Goal: Information Seeking & Learning: Learn about a topic

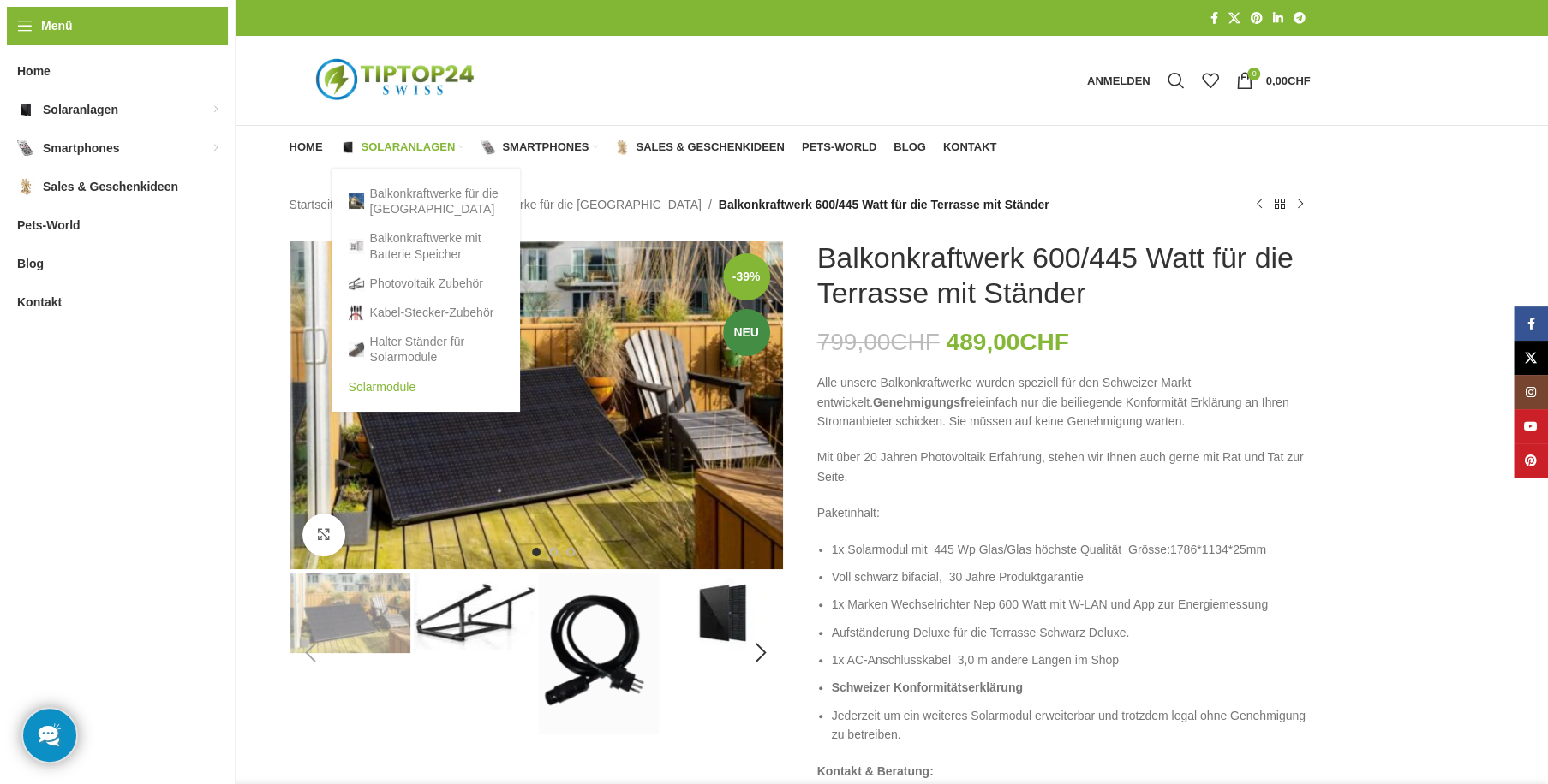
click at [375, 382] on link "Solarmodule" at bounding box center [426, 387] width 155 height 29
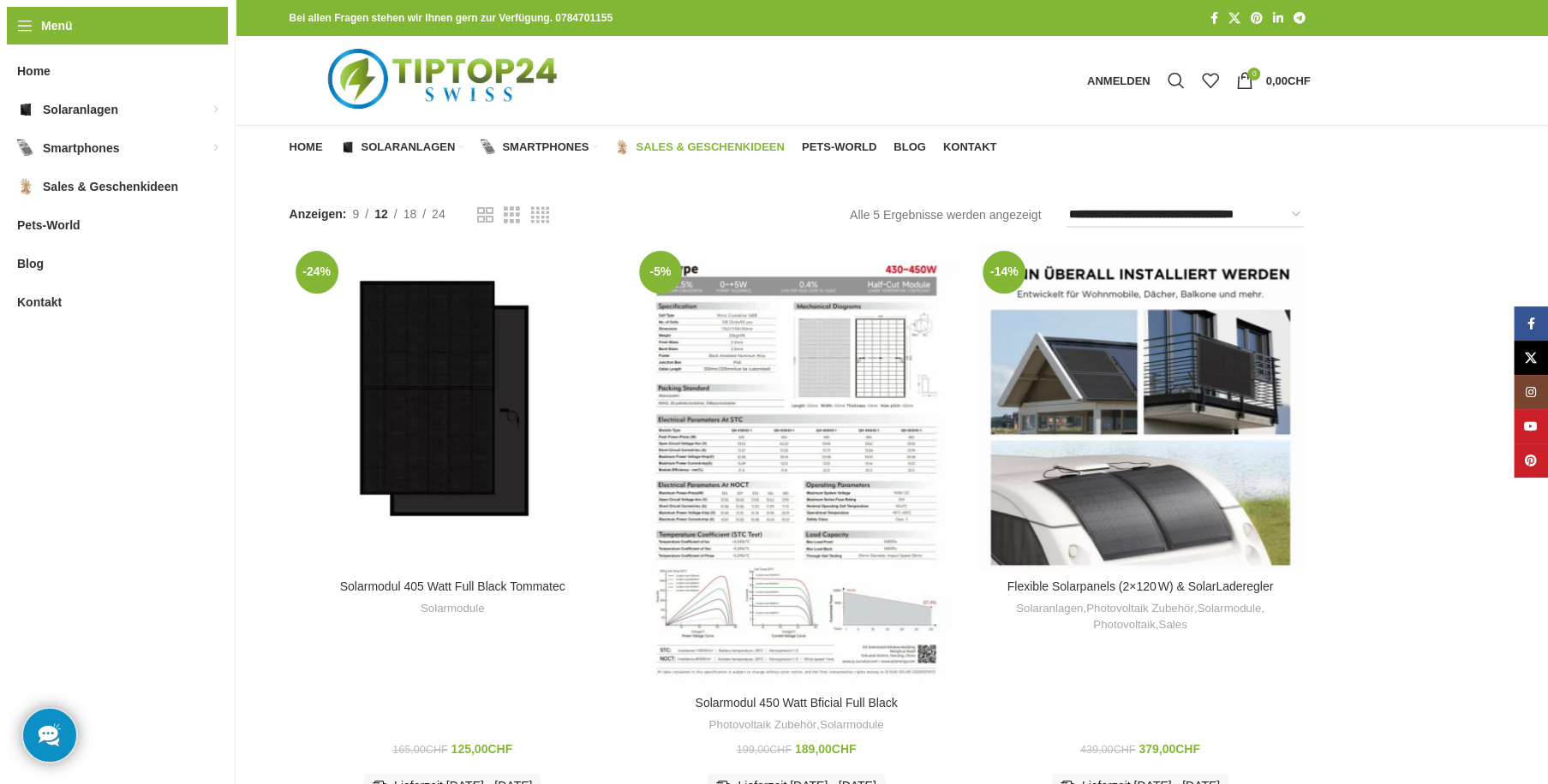
click at [732, 135] on link "Sales & Geschenkideen" at bounding box center [699, 147] width 170 height 34
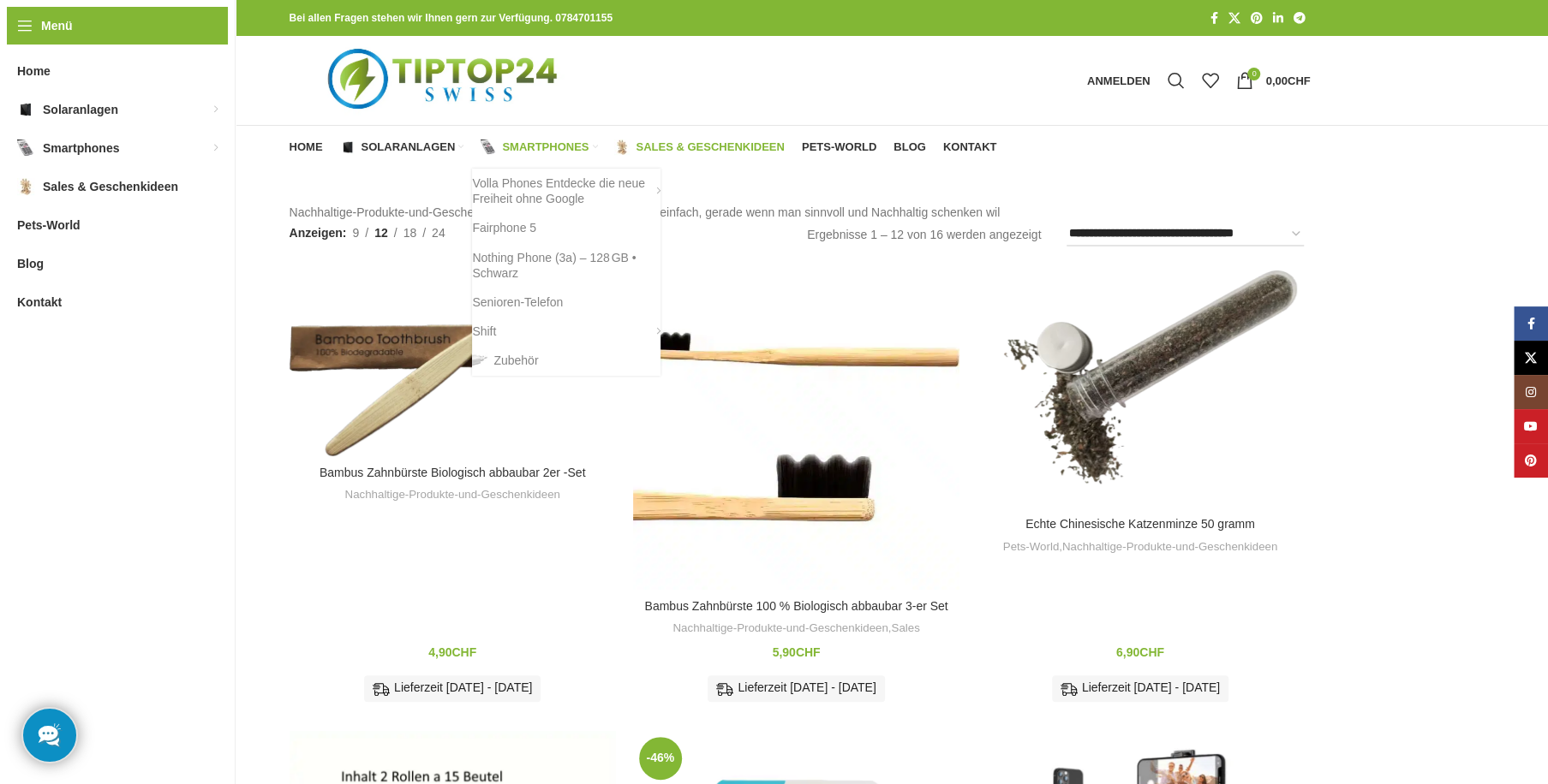
click at [549, 140] on span "Smartphones" at bounding box center [545, 146] width 87 height 14
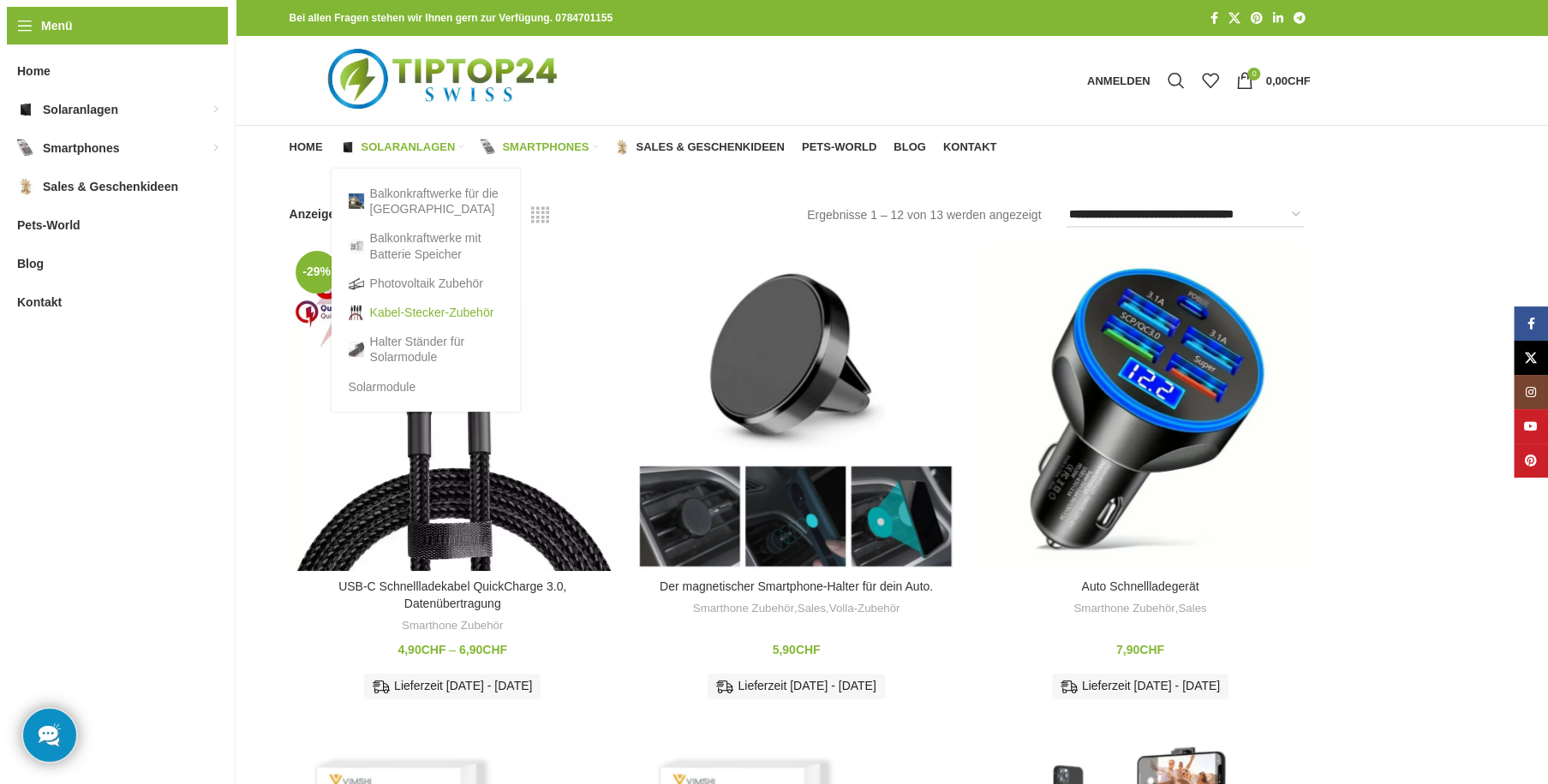
click at [440, 320] on link "Kabel-Stecker-Zubehör" at bounding box center [426, 313] width 155 height 29
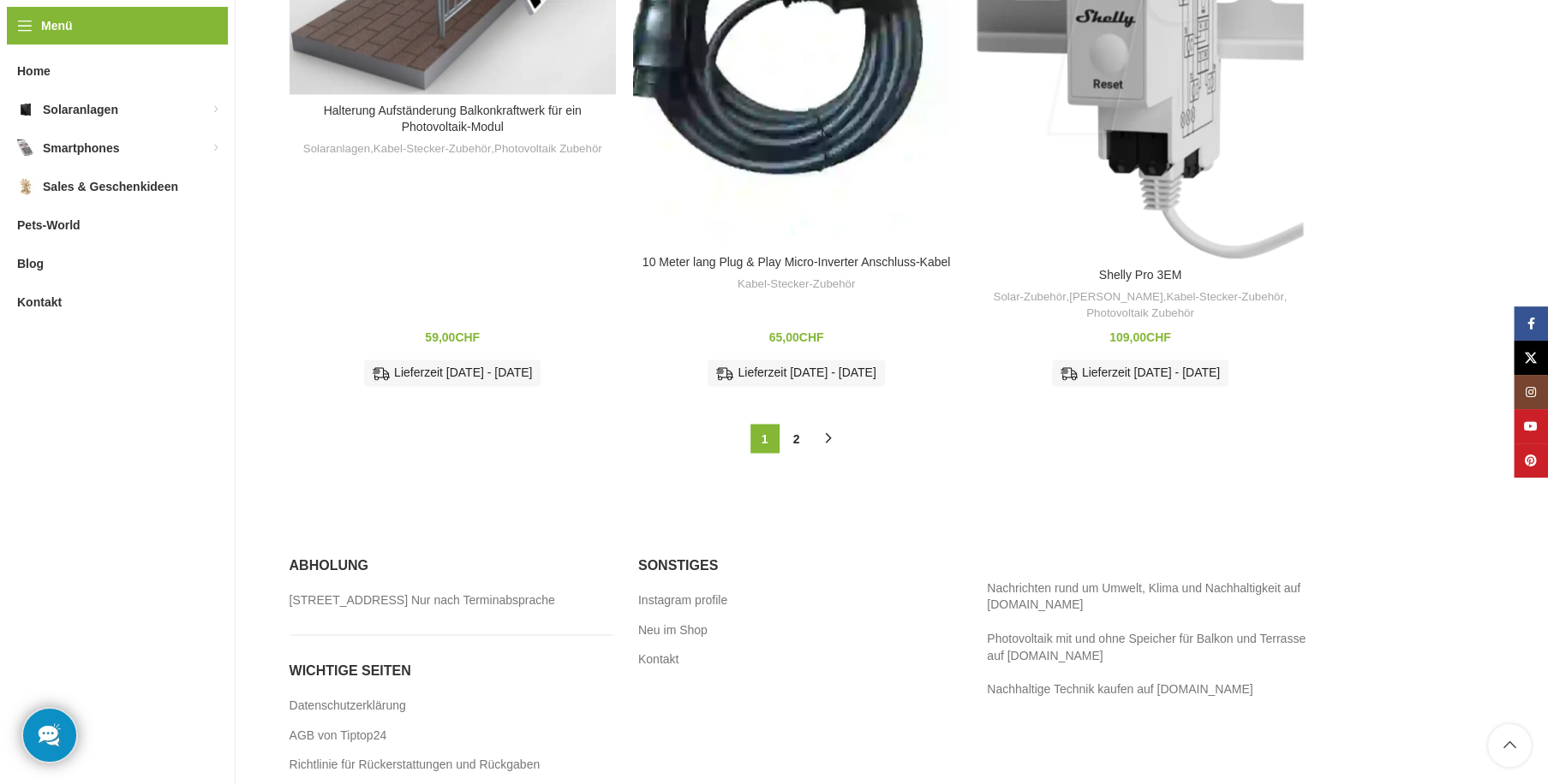
scroll to position [2120, 0]
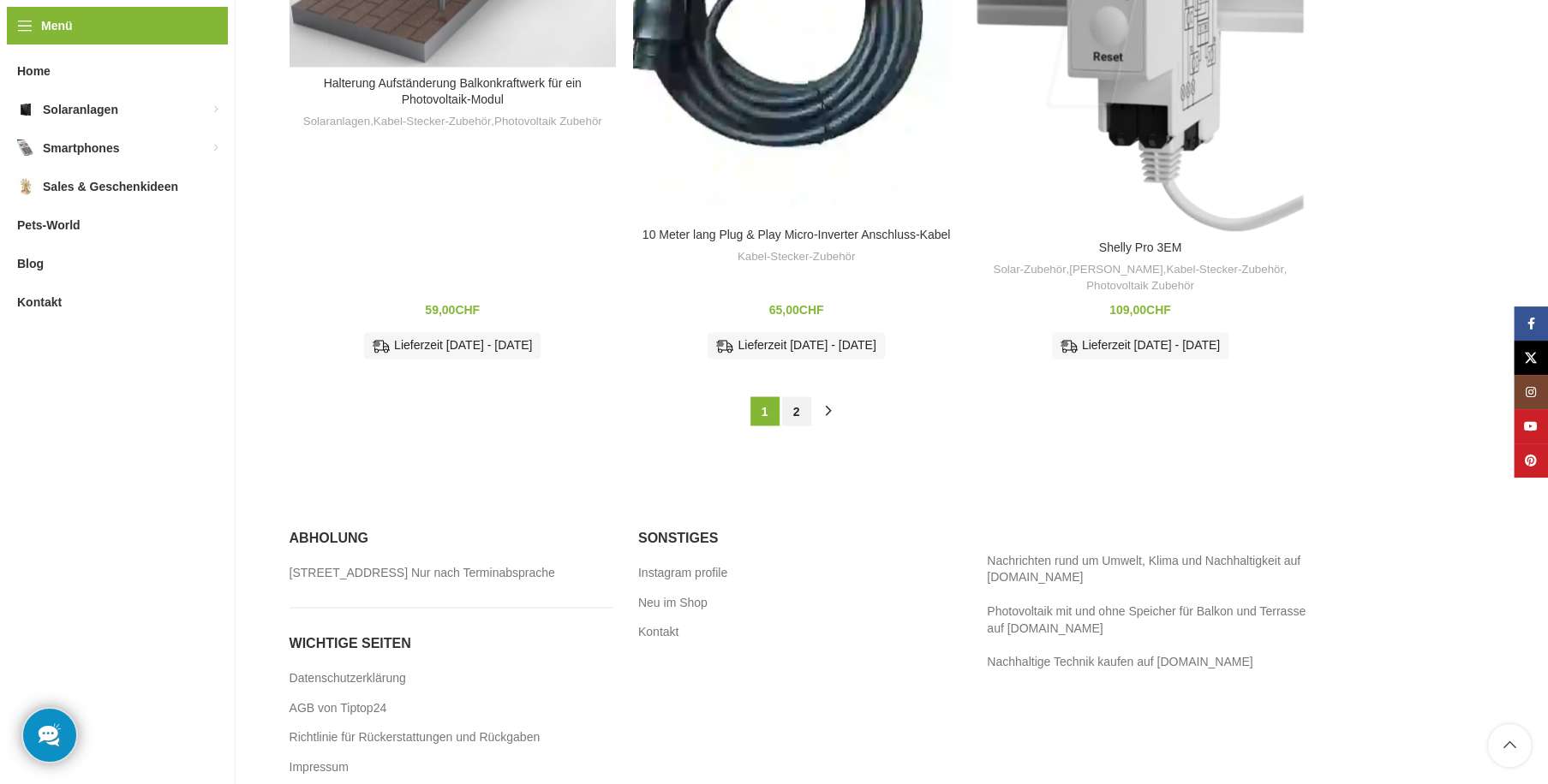
click at [794, 410] on link "2" at bounding box center [796, 411] width 29 height 29
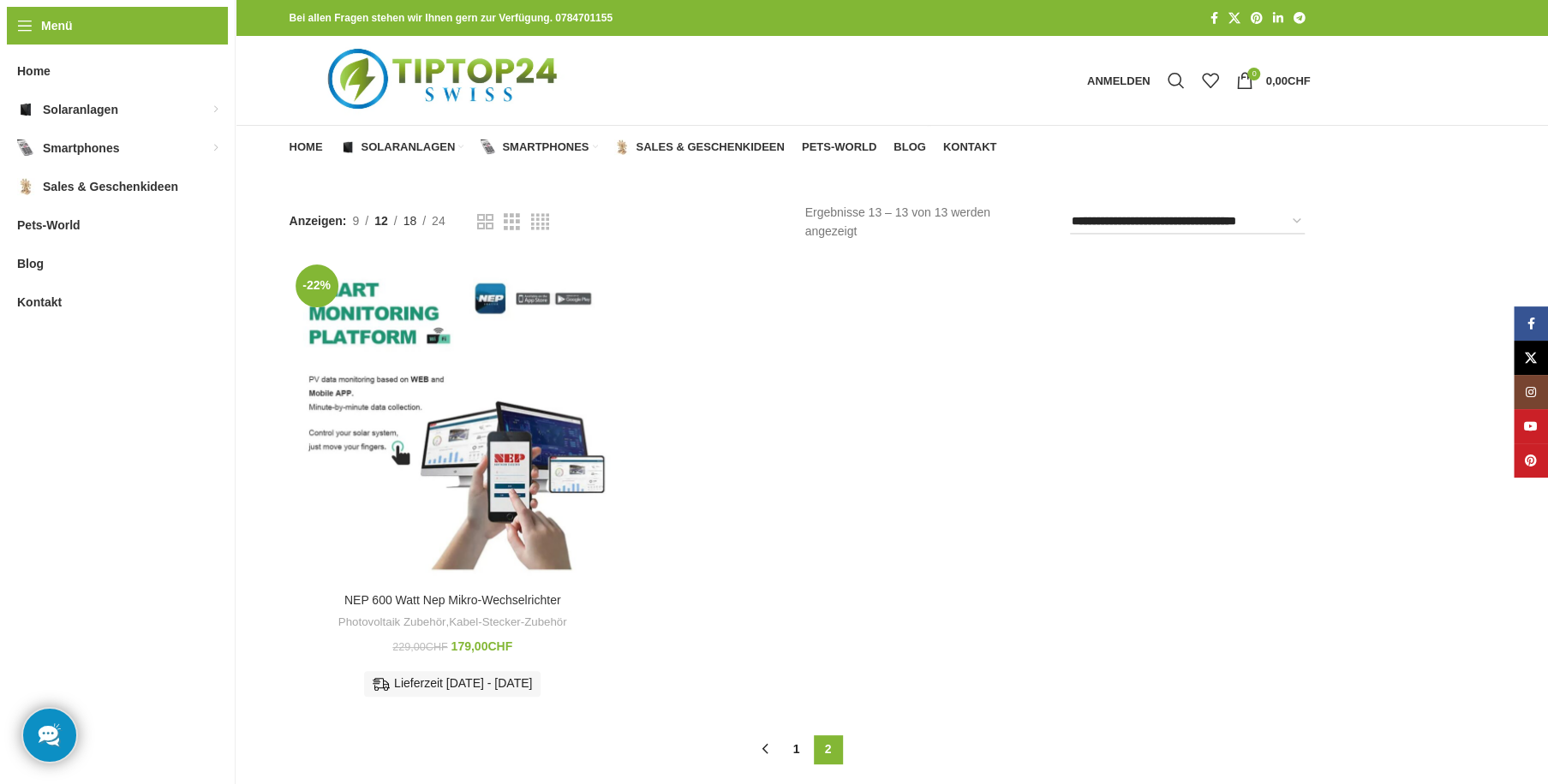
click at [417, 221] on span "18" at bounding box center [409, 220] width 14 height 14
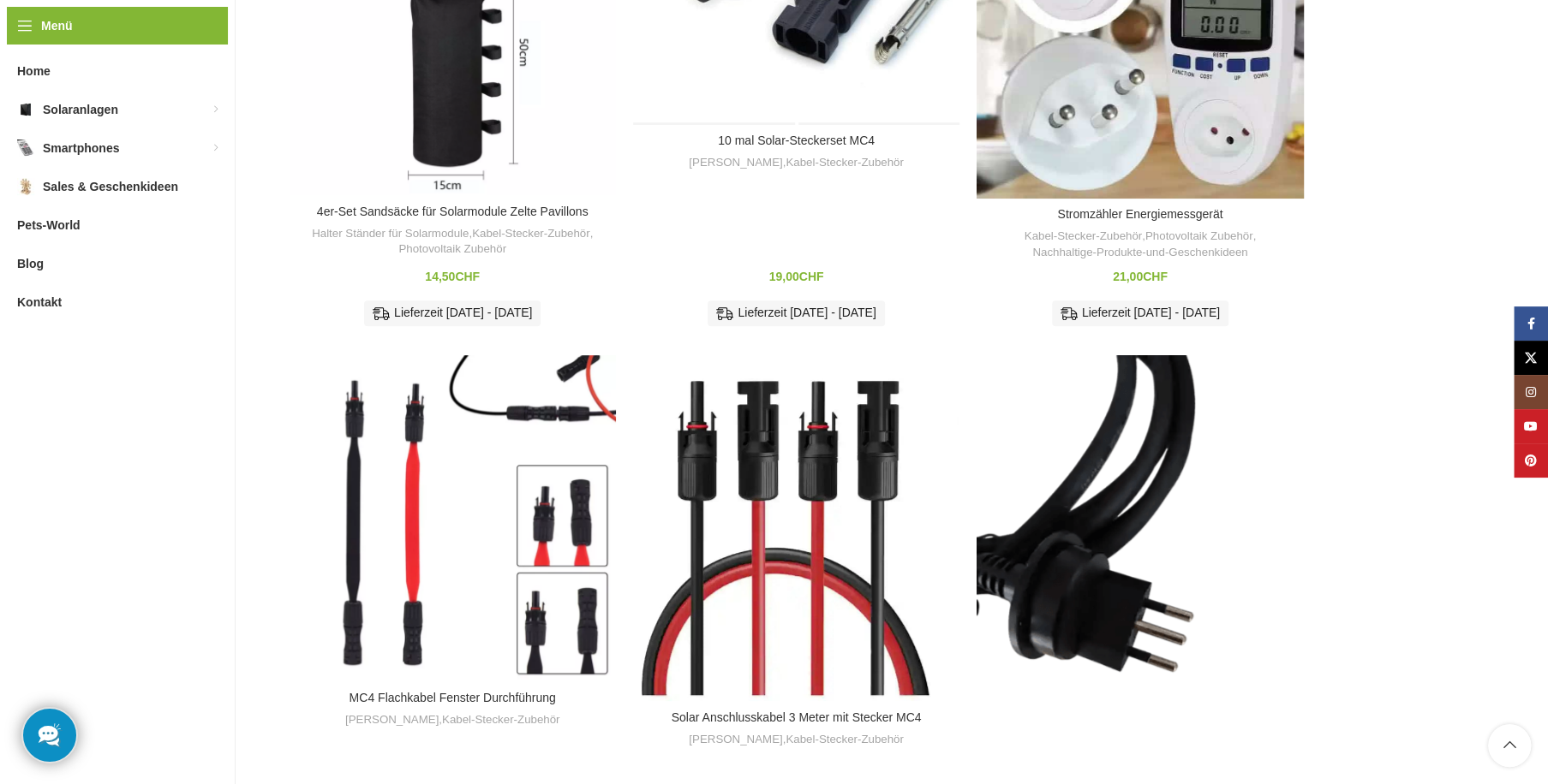
scroll to position [409, 0]
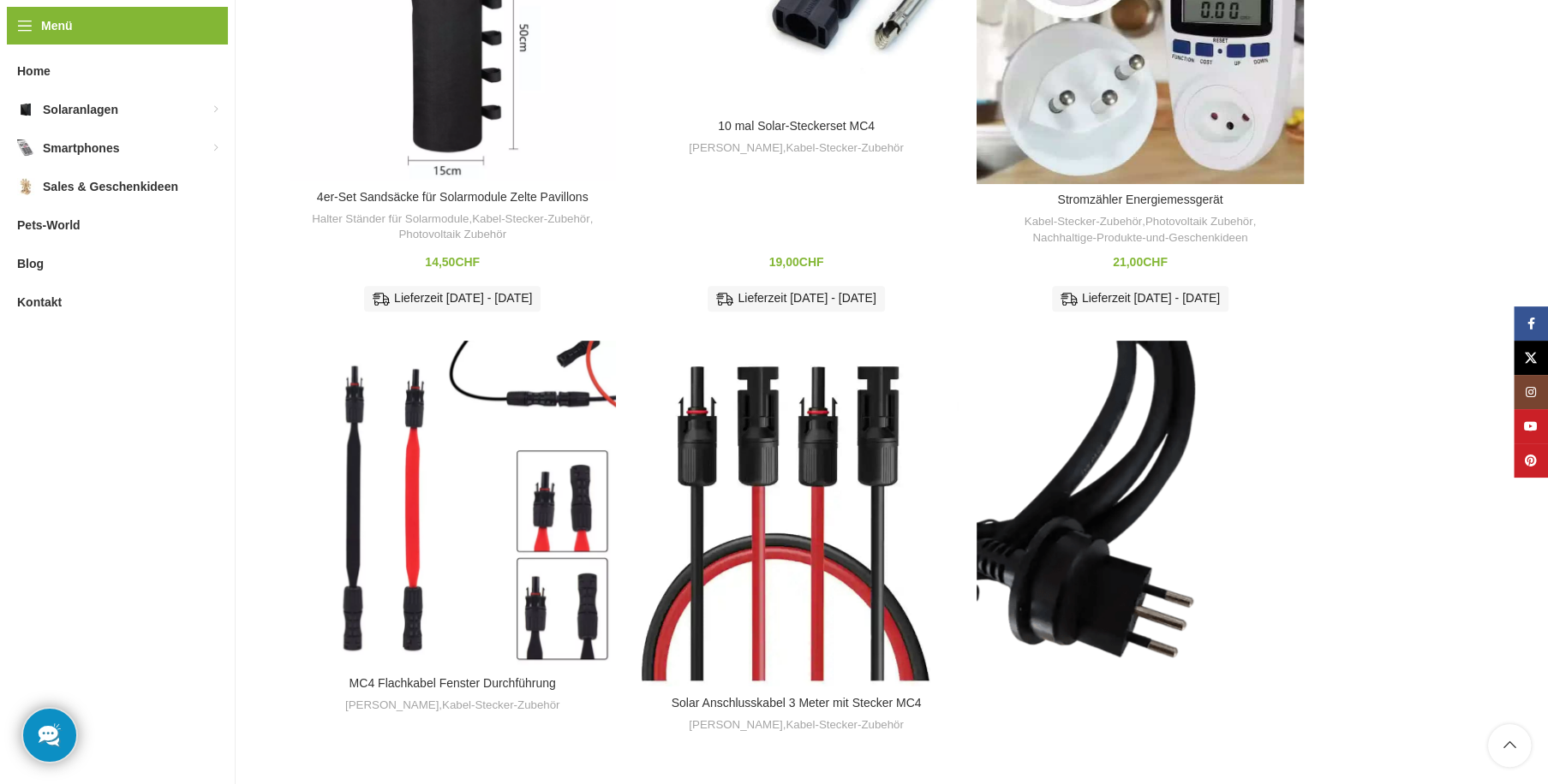
click at [799, 530] on img "Solar Anschlusskabel 3 Meter mit Stecker MC4" at bounding box center [795, 513] width 326 height 346
click at [400, 497] on div "MC4 Flachkabel Fenster Durchführung" at bounding box center [371, 503] width 164 height 326
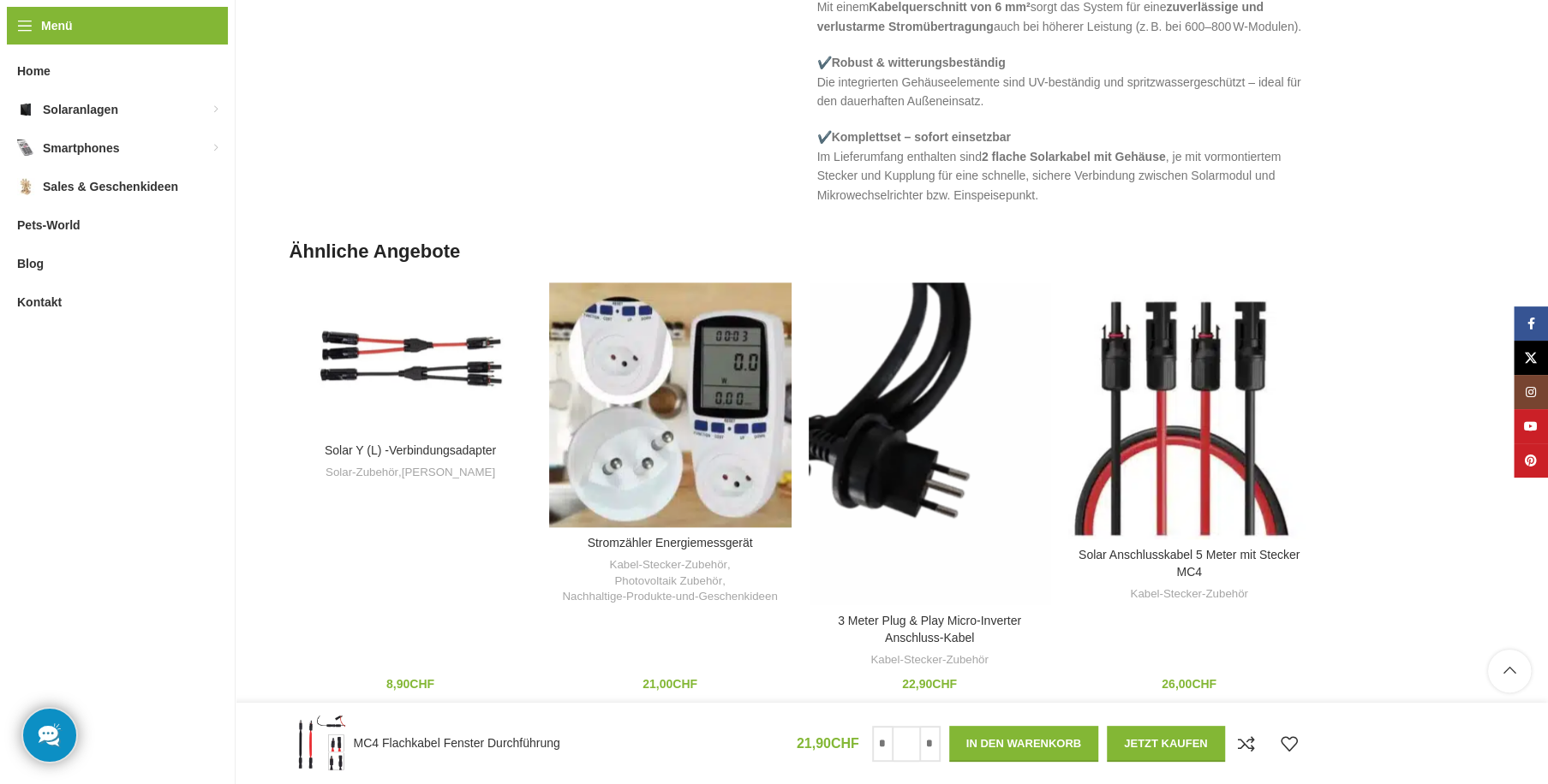
scroll to position [1386, 0]
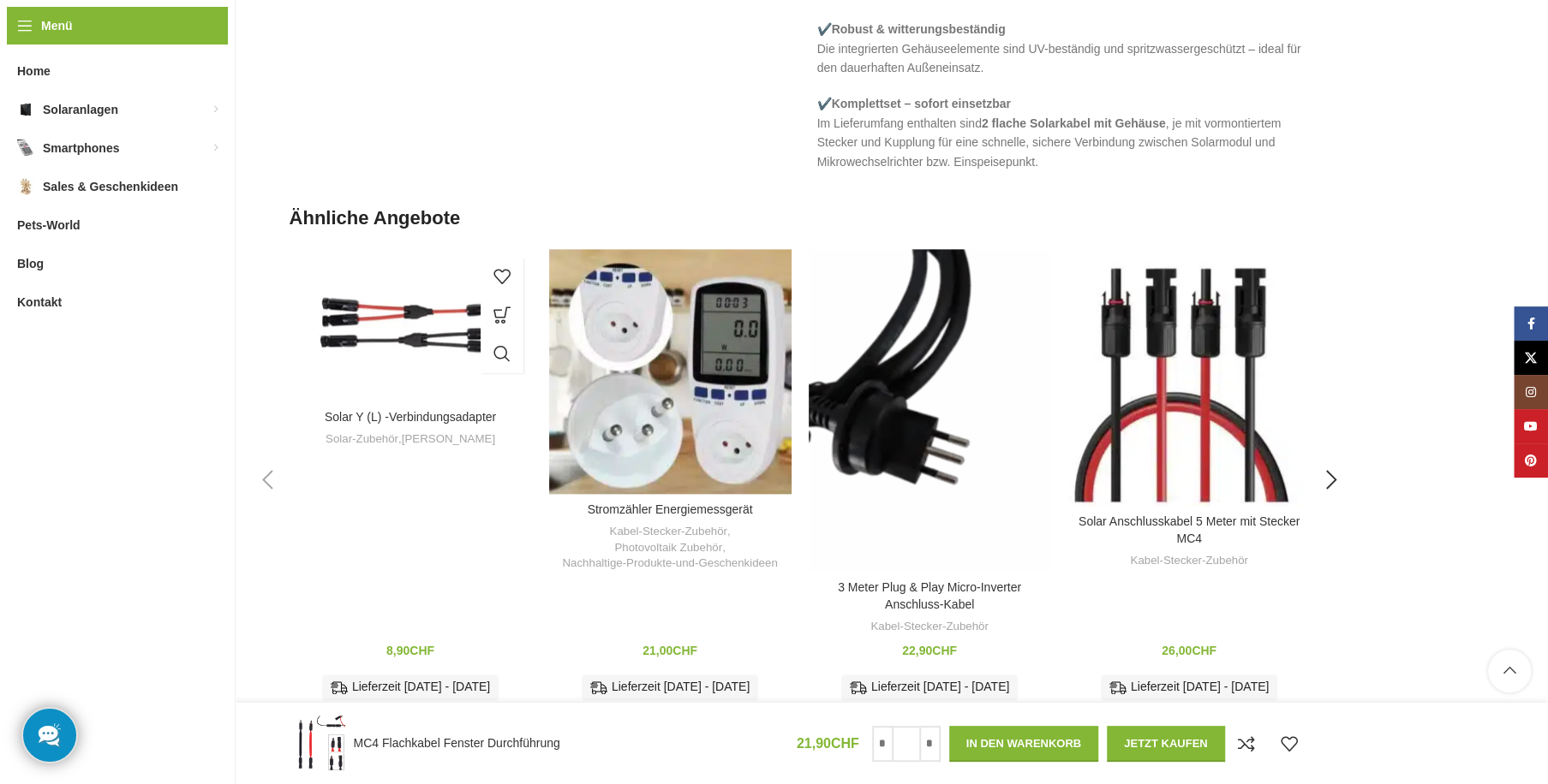
click at [347, 349] on img "Solar Y (L) -Verbindungsadapter" at bounding box center [410, 325] width 242 height 153
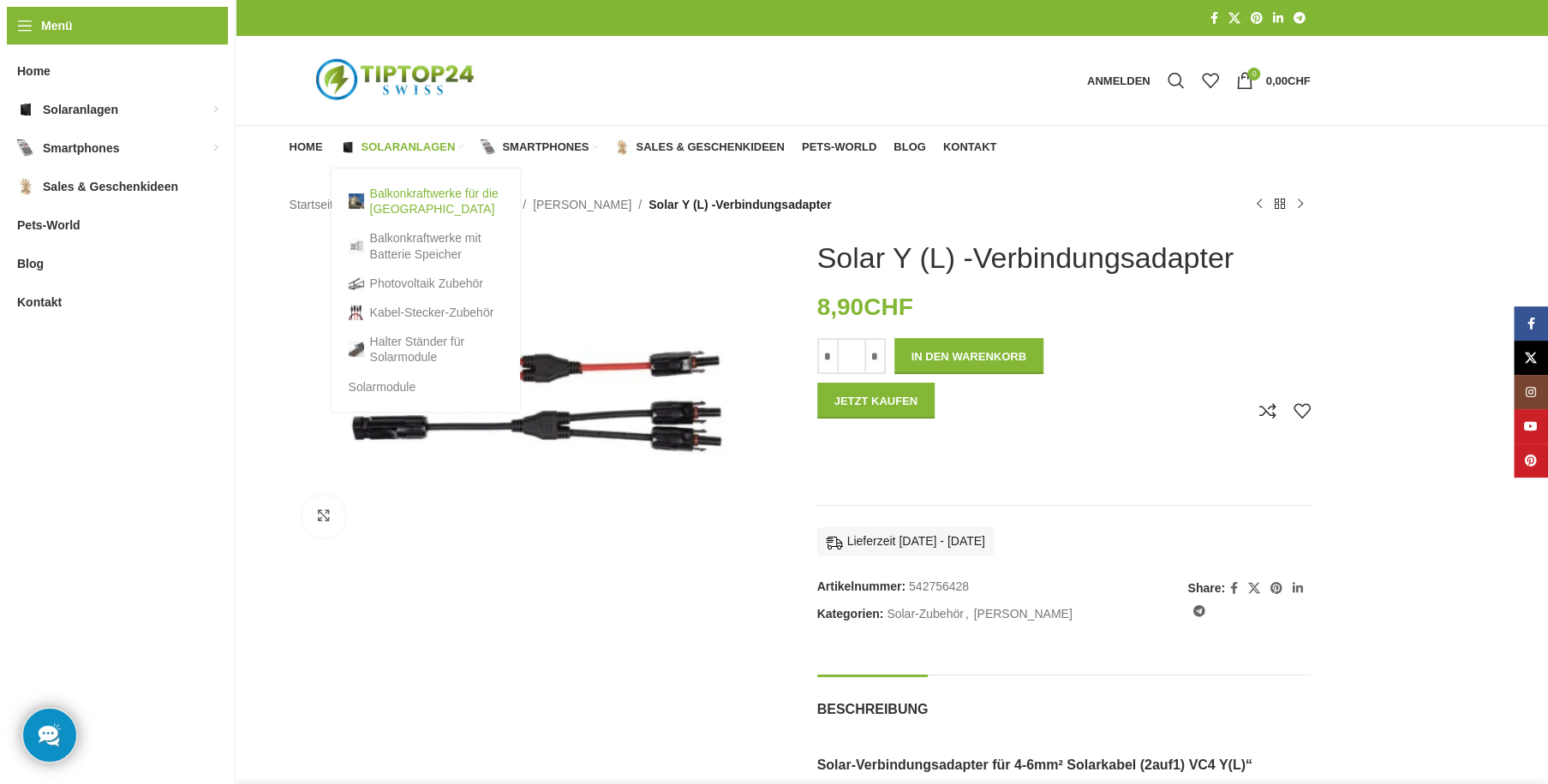
click at [387, 204] on link "Balkonkraftwerke für die [GEOGRAPHIC_DATA]" at bounding box center [426, 201] width 155 height 44
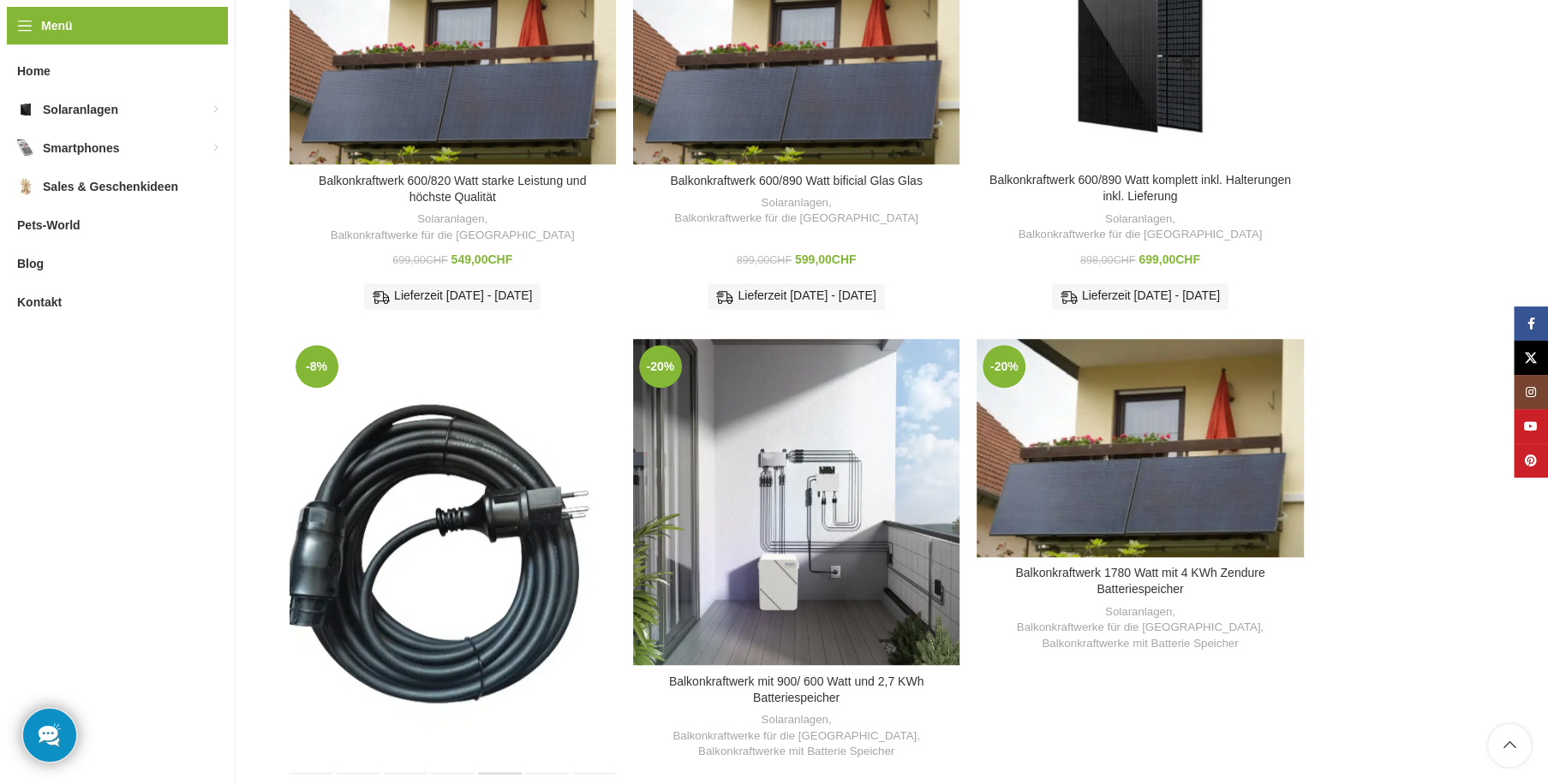
scroll to position [896, 0]
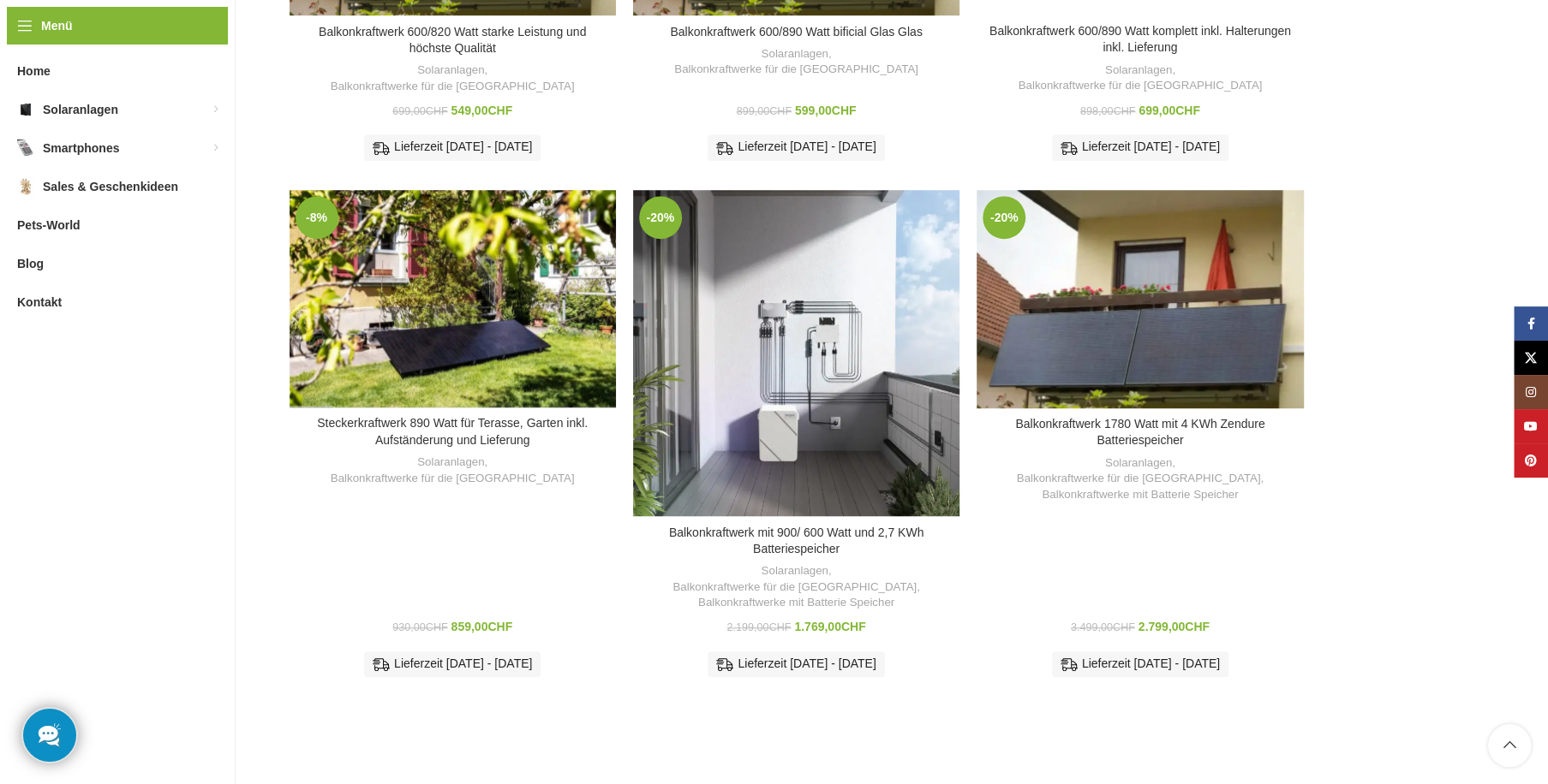
click at [530, 408] on div "Zum Vergleich hinzufügen" at bounding box center [452, 428] width 326 height 41
click at [452, 416] on link "Steckerkraftwerk 890 Watt für Terasse, Garten inkl. Aufständerung und Lieferung" at bounding box center [452, 432] width 270 height 31
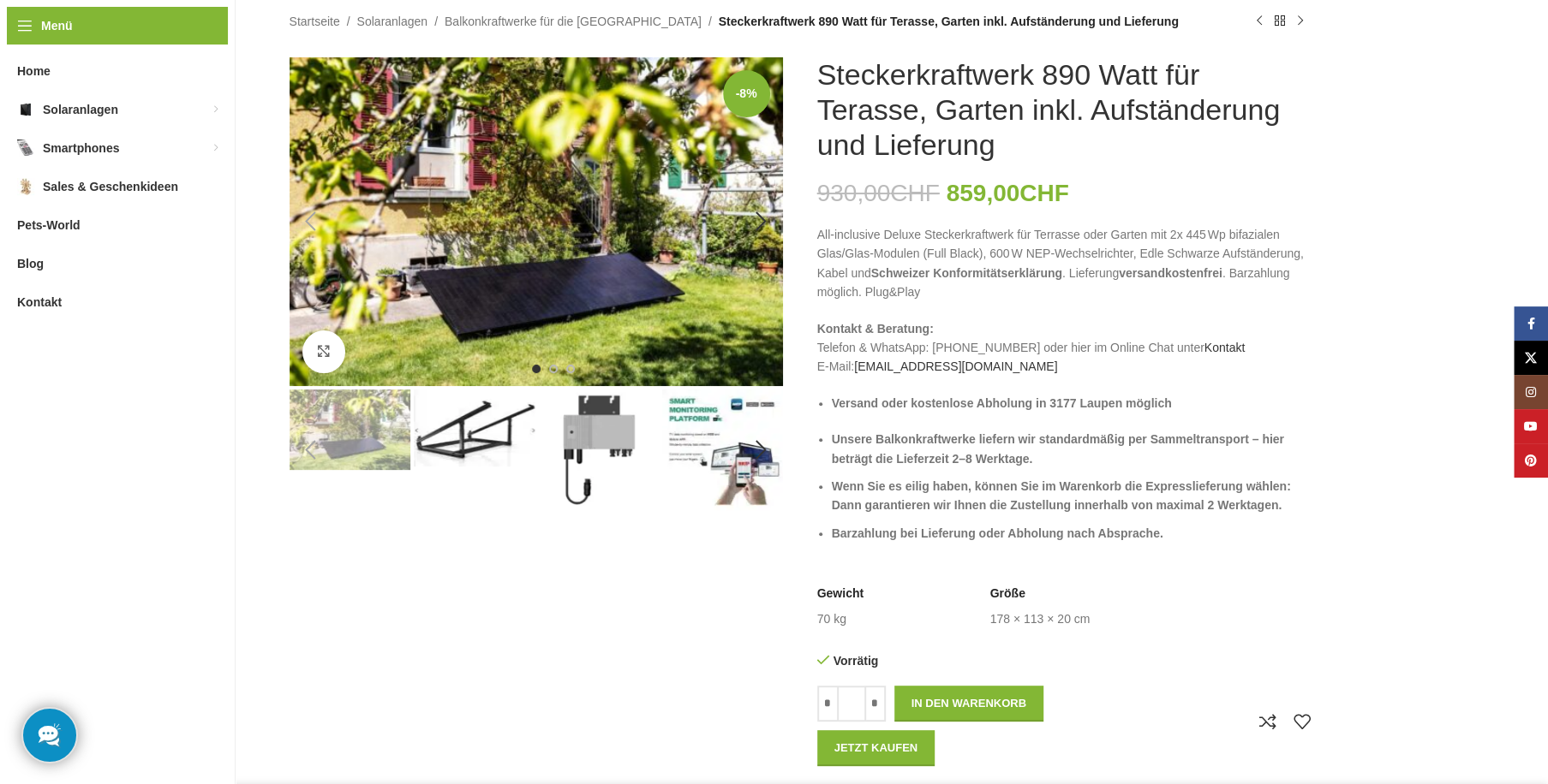
scroll to position [244, 0]
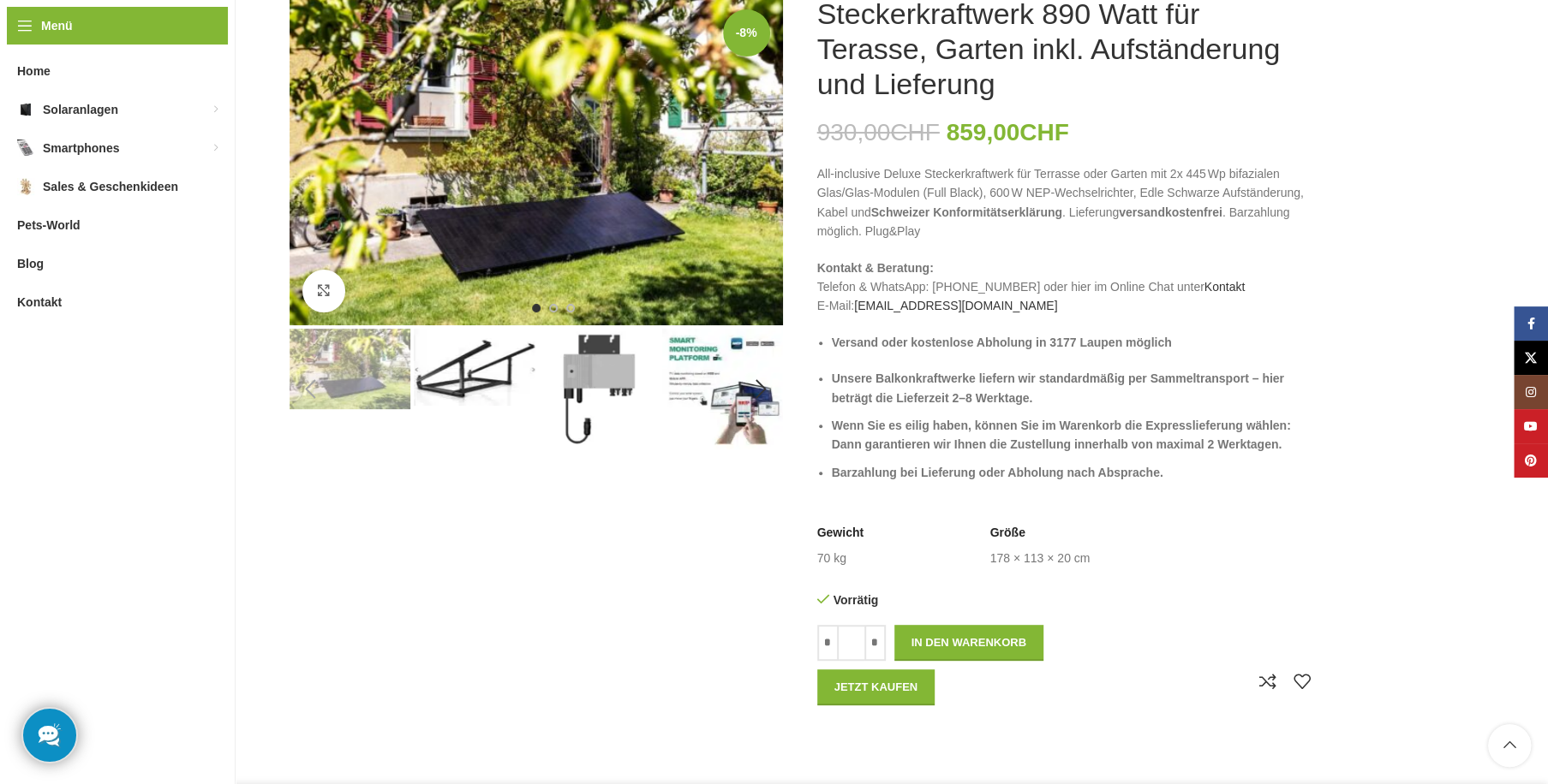
click at [490, 371] on img "2 / 7" at bounding box center [474, 367] width 121 height 77
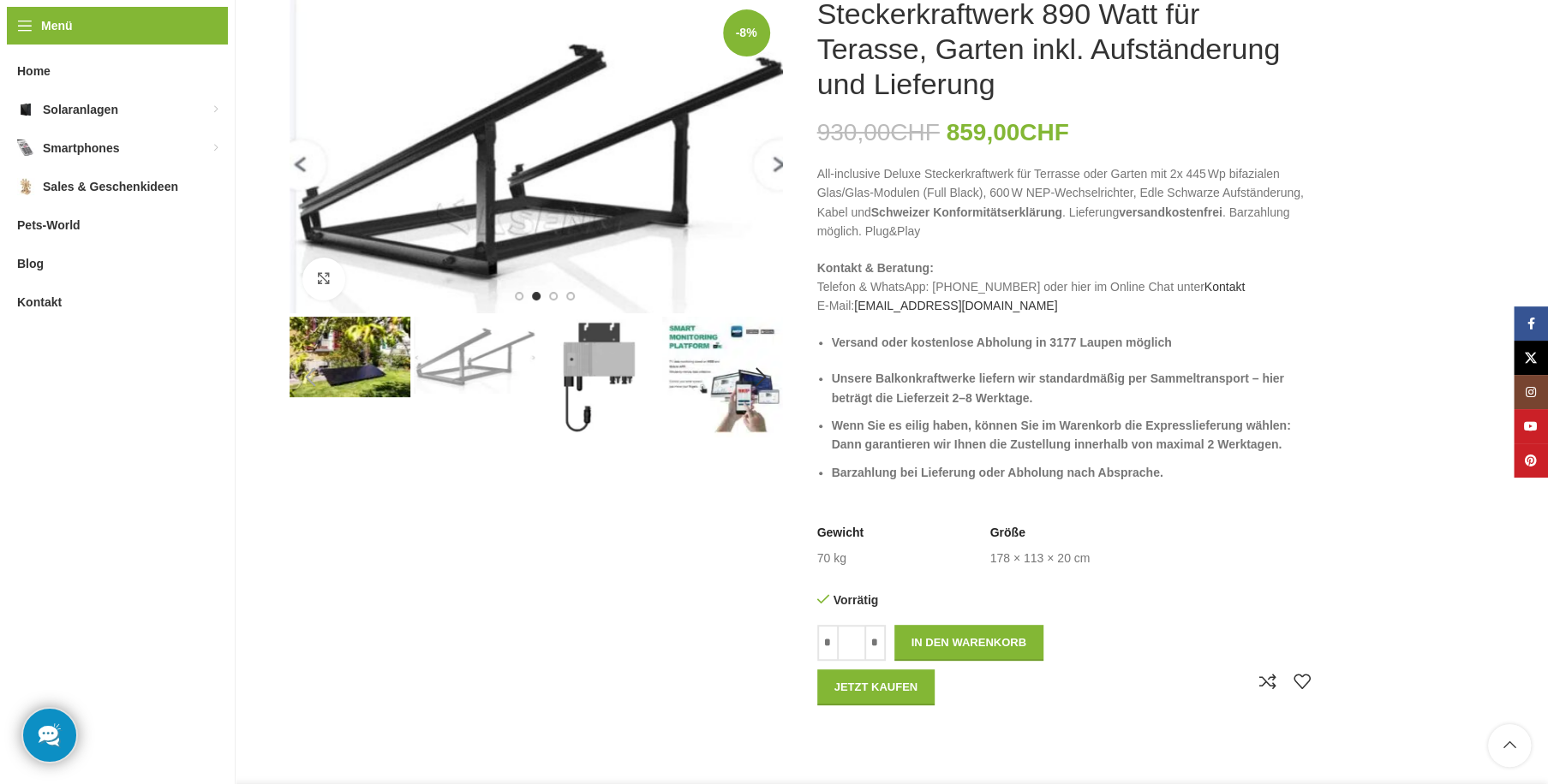
click at [600, 355] on img "3 / 7" at bounding box center [598, 378] width 121 height 121
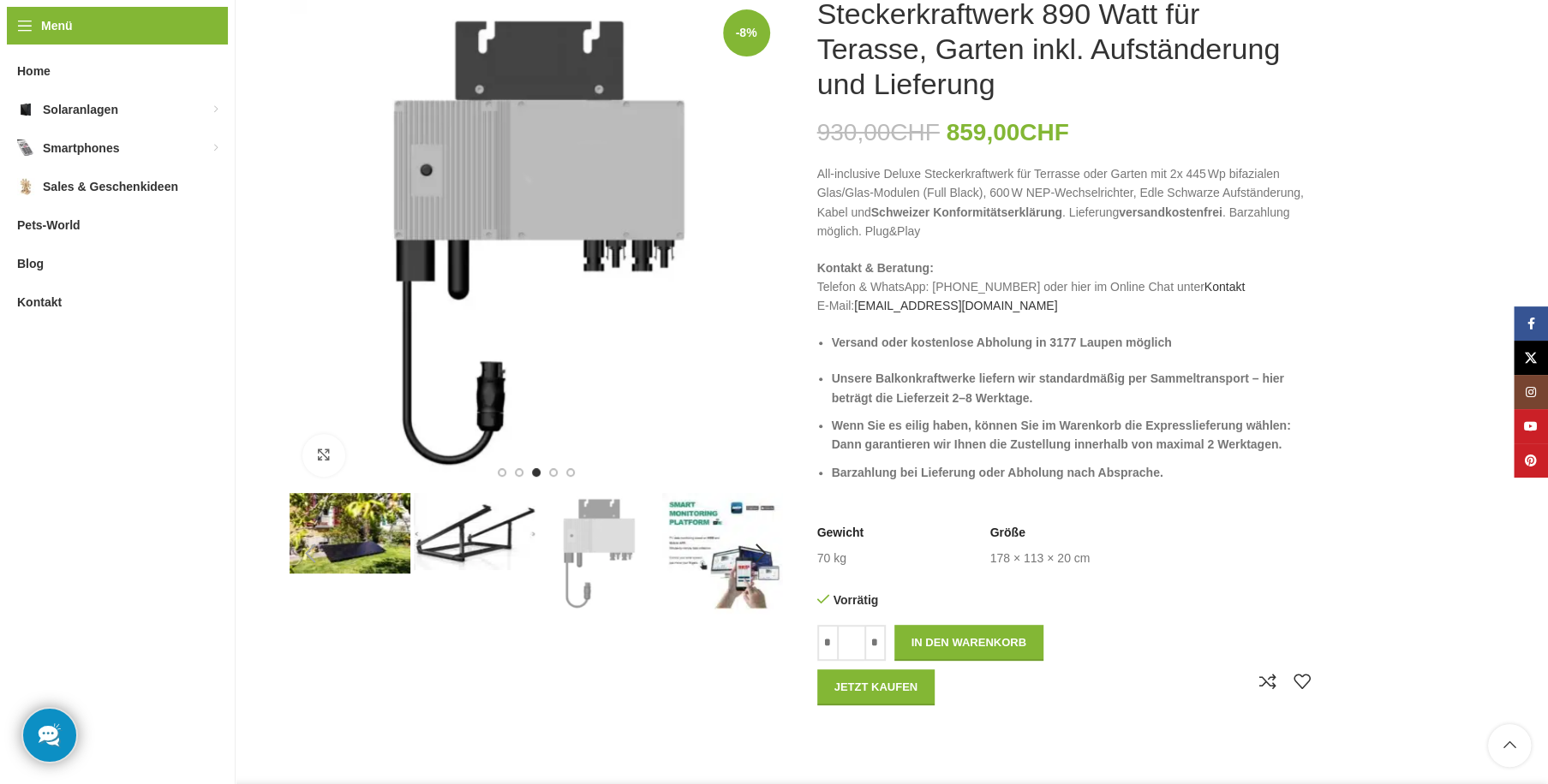
click at [727, 532] on img "4 / 7" at bounding box center [723, 554] width 121 height 121
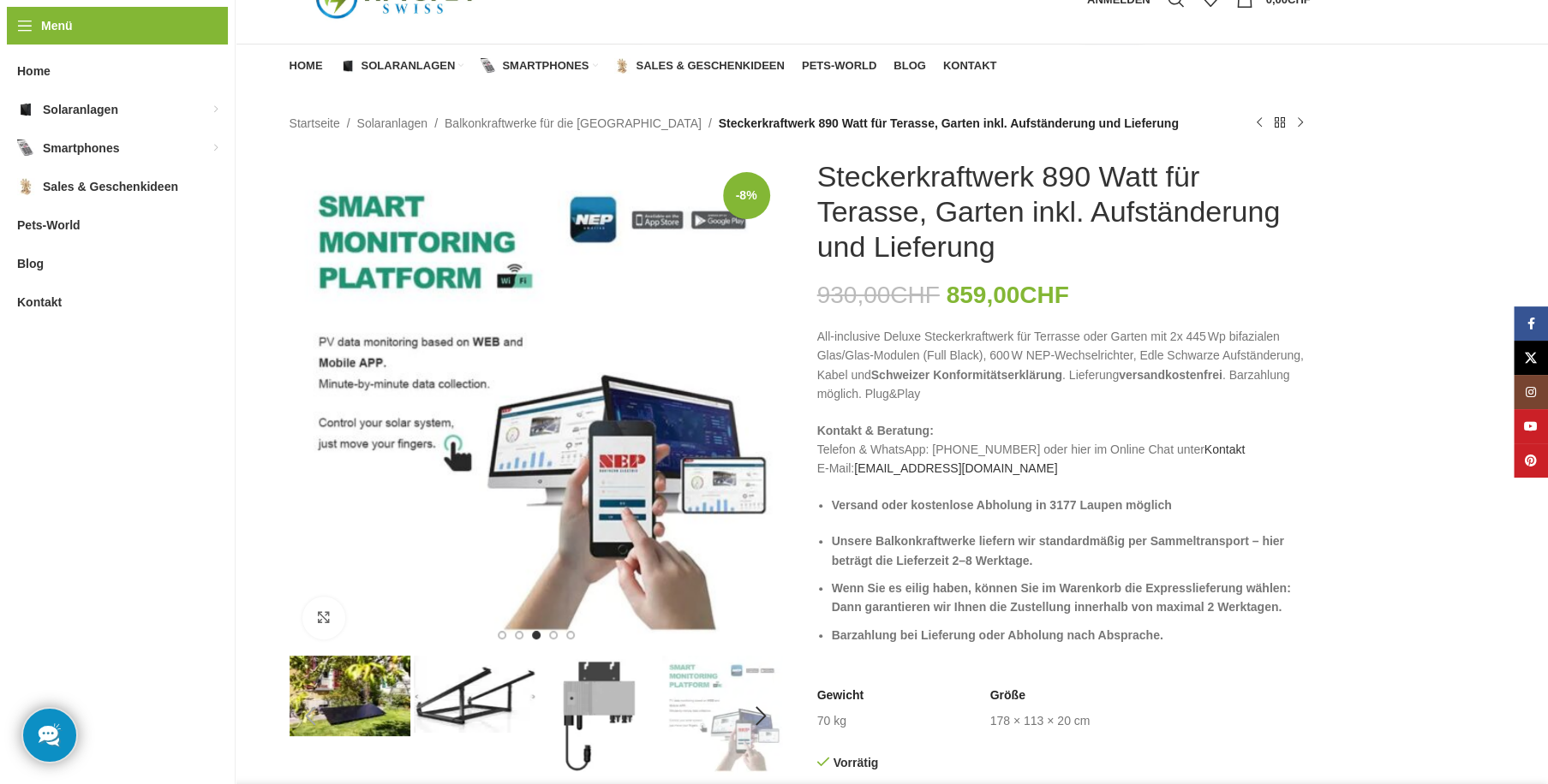
scroll to position [0, 0]
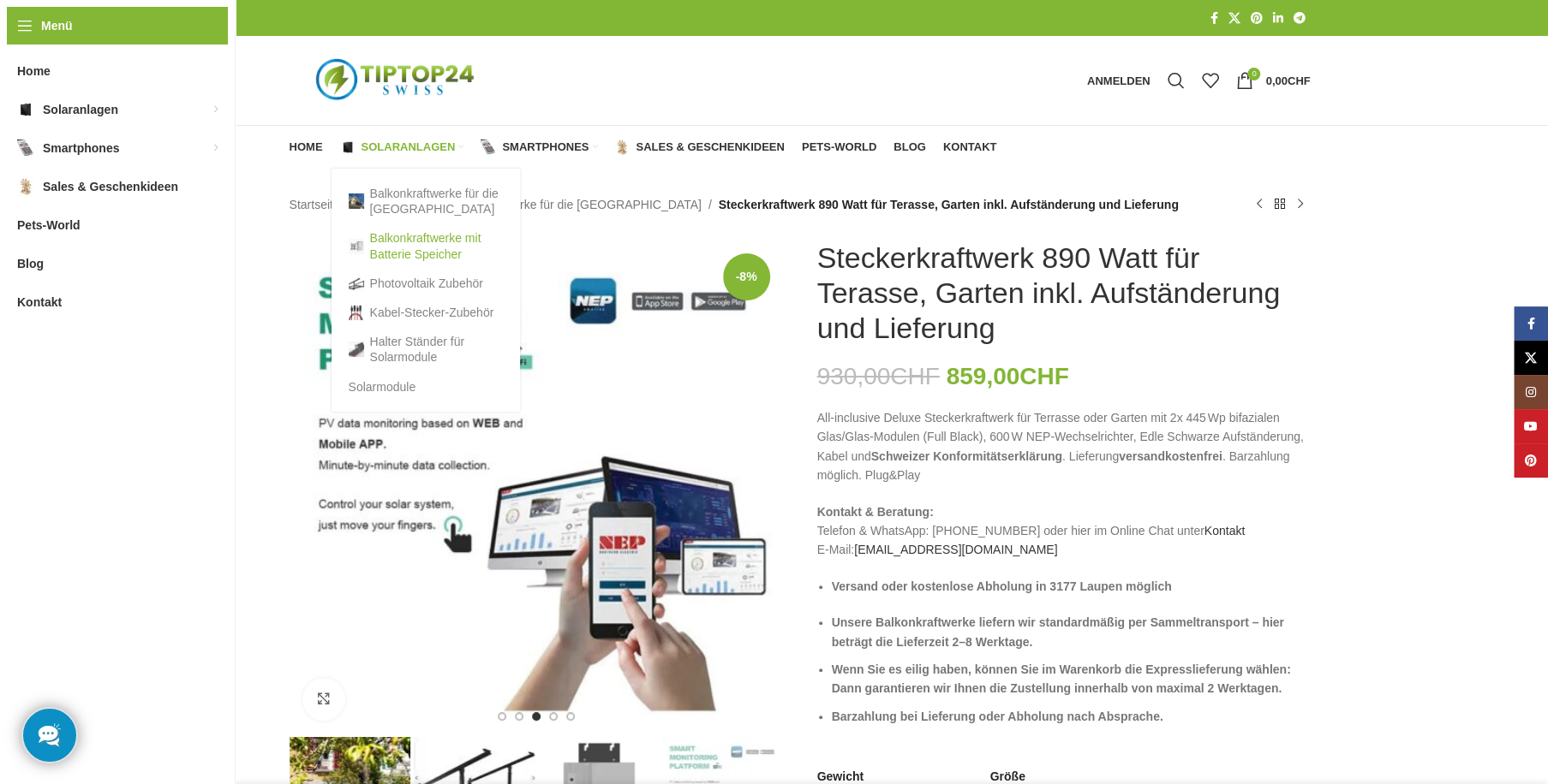
click at [411, 240] on link "Balkonkraftwerke mit Batterie Speicher" at bounding box center [426, 245] width 155 height 44
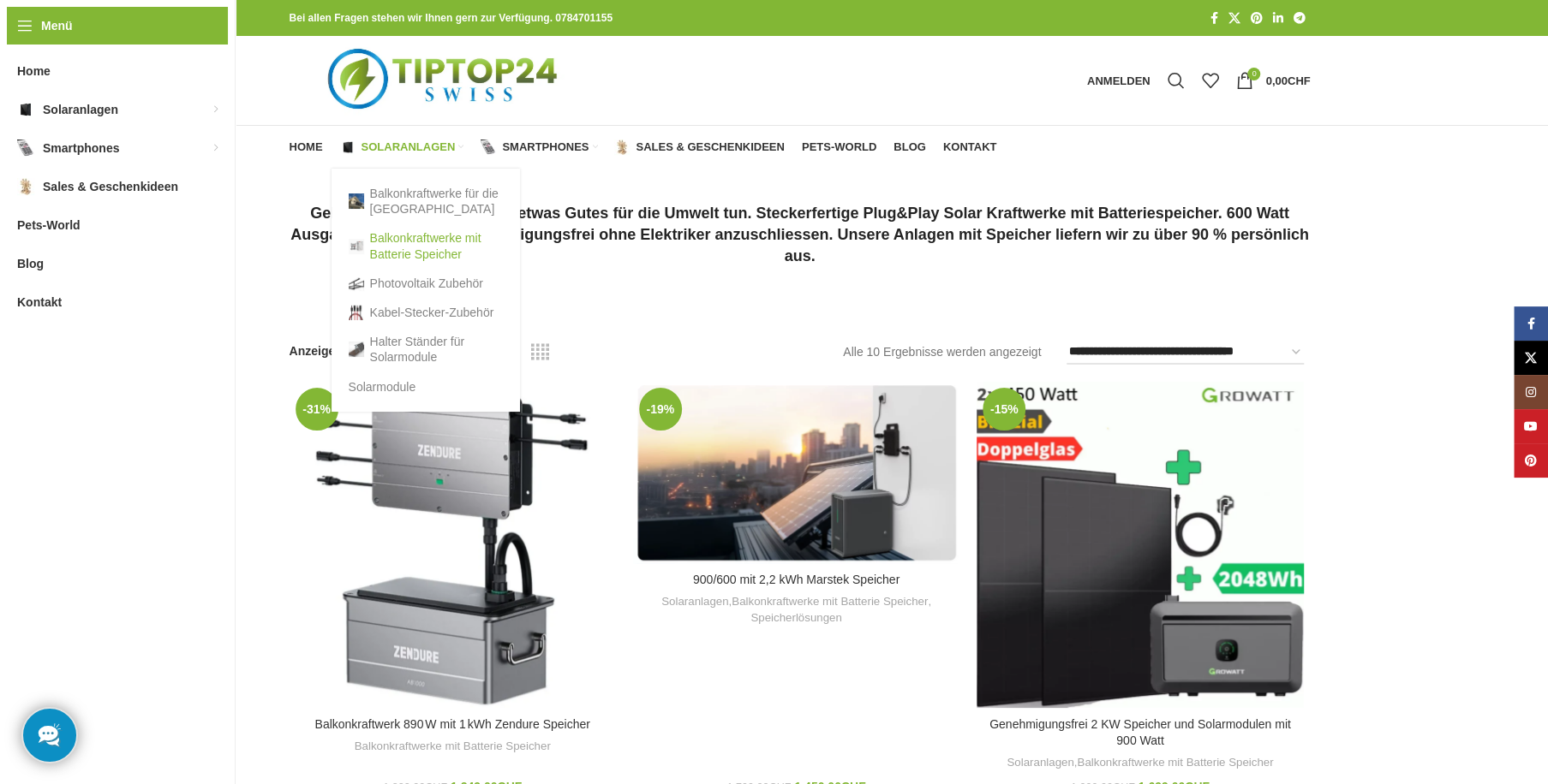
click at [417, 238] on link "Balkonkraftwerke mit Batterie Speicher" at bounding box center [426, 245] width 155 height 44
click at [415, 202] on link "Balkonkraftwerke für die [GEOGRAPHIC_DATA]" at bounding box center [426, 201] width 155 height 44
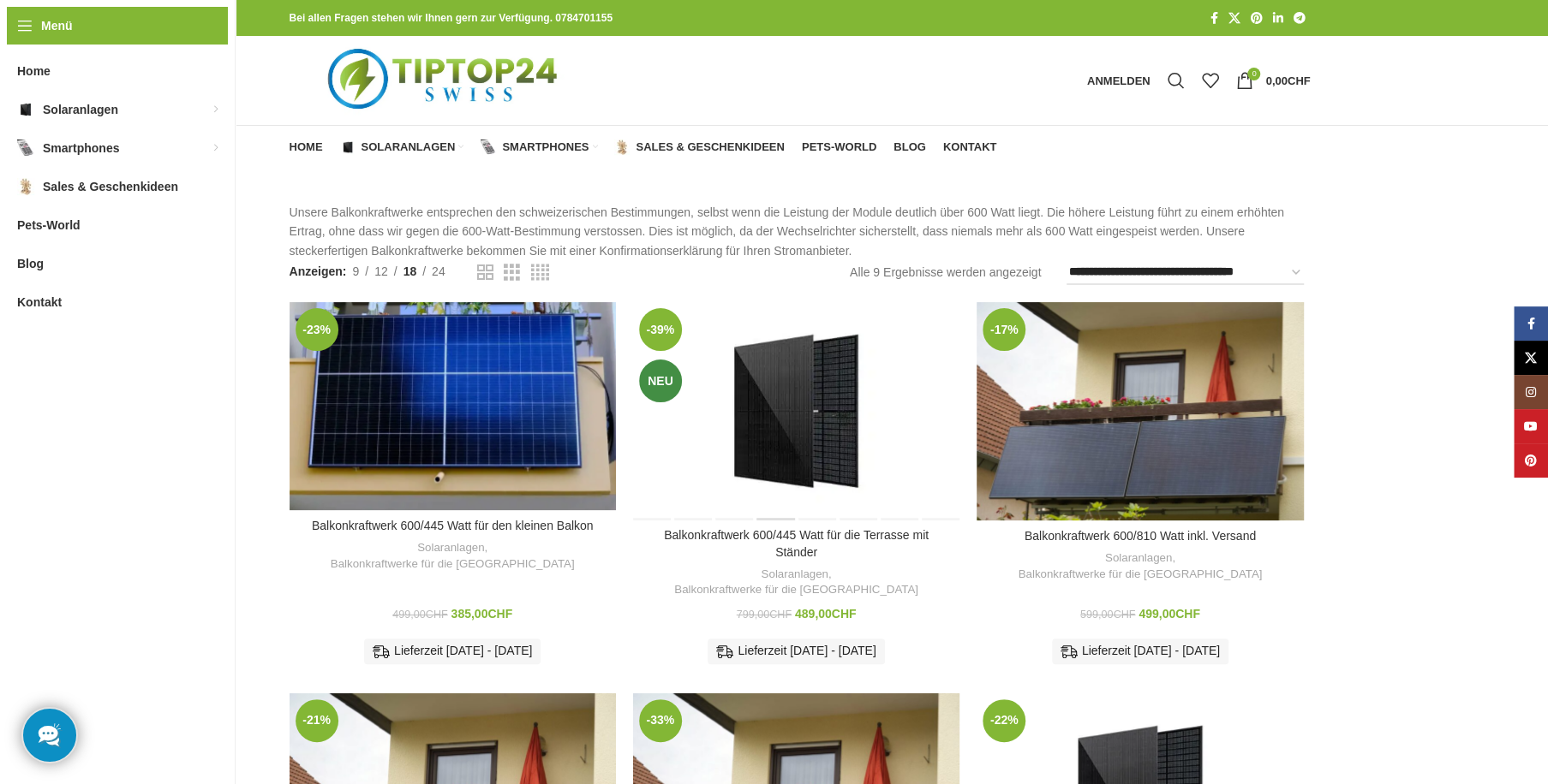
click at [774, 380] on div "Balkonkraftwerk 600/445 Watt für die Terrasse mit Ständer" at bounding box center [775, 411] width 41 height 218
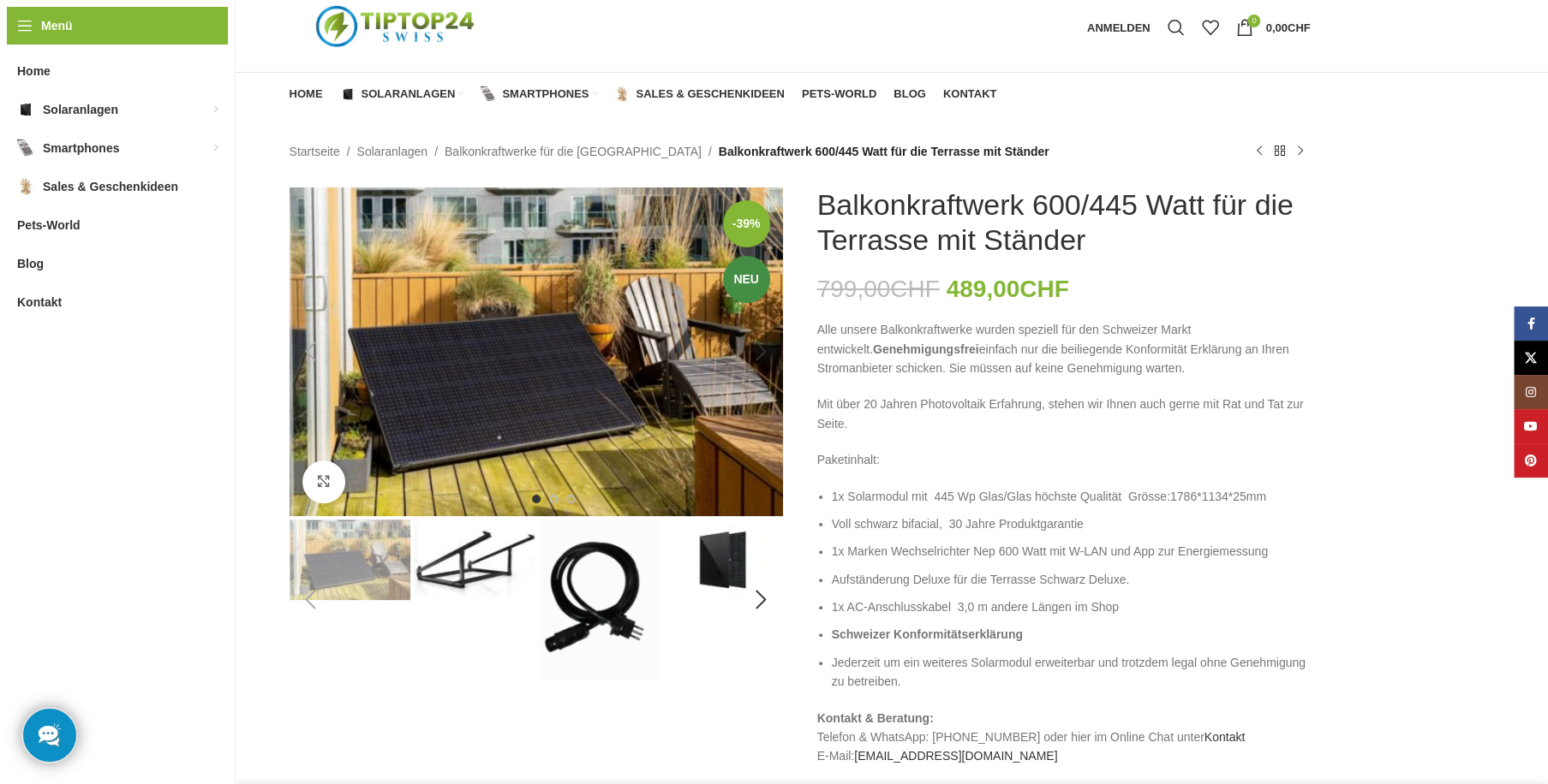
scroll to position [81, 0]
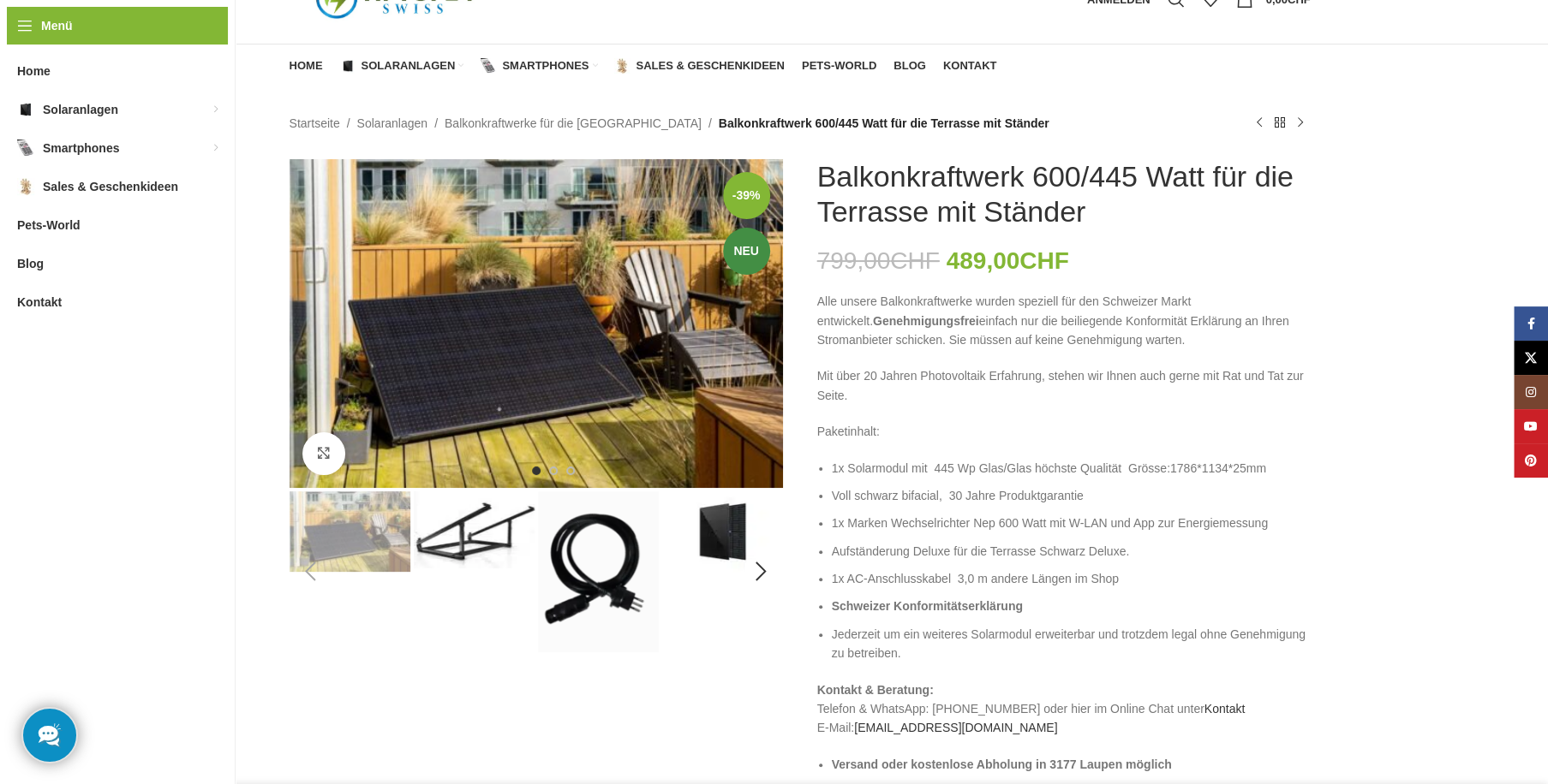
click at [705, 528] on img "4 / 8" at bounding box center [723, 531] width 121 height 80
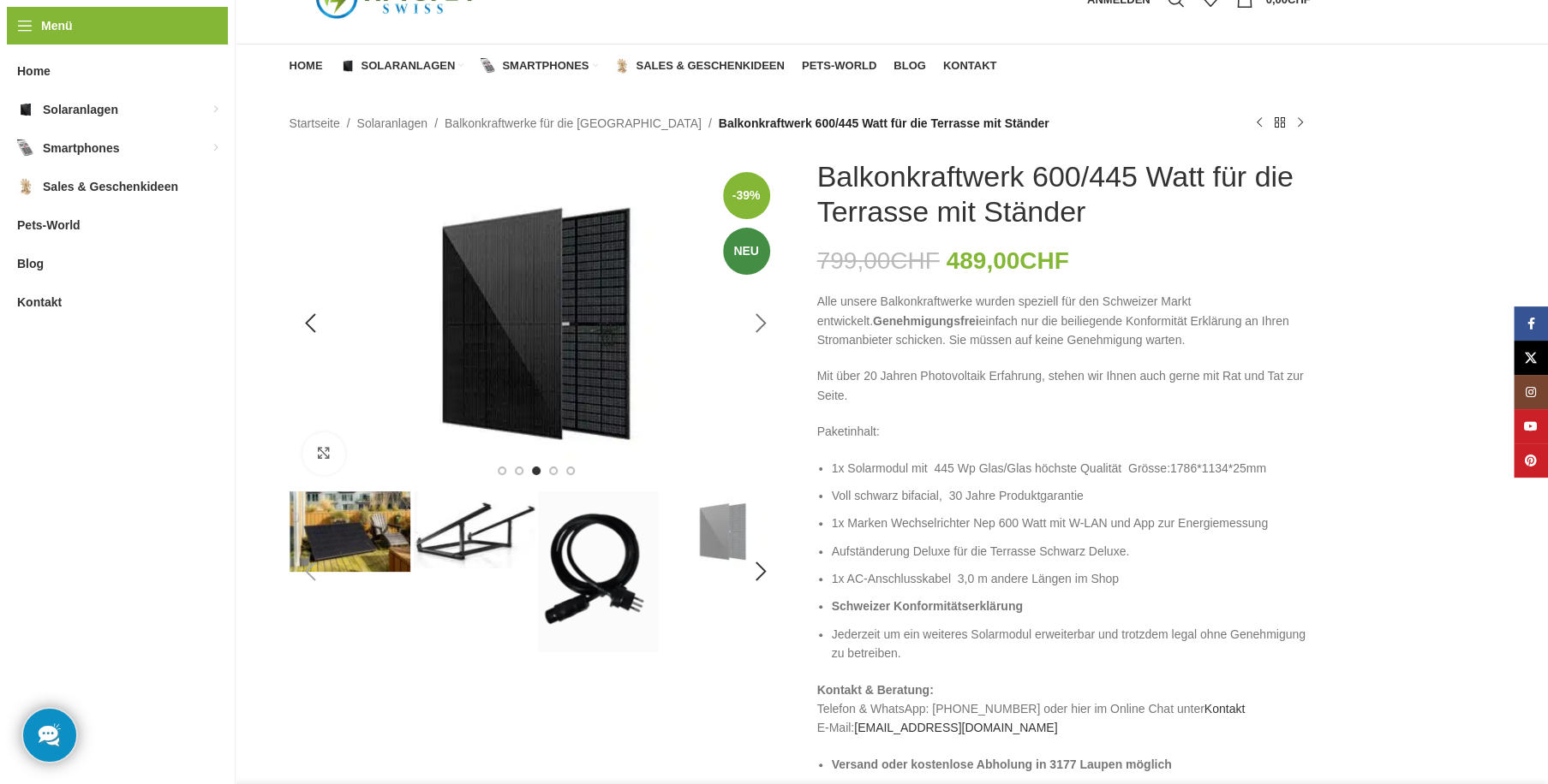
click at [763, 323] on div "Next slide" at bounding box center [761, 323] width 42 height 42
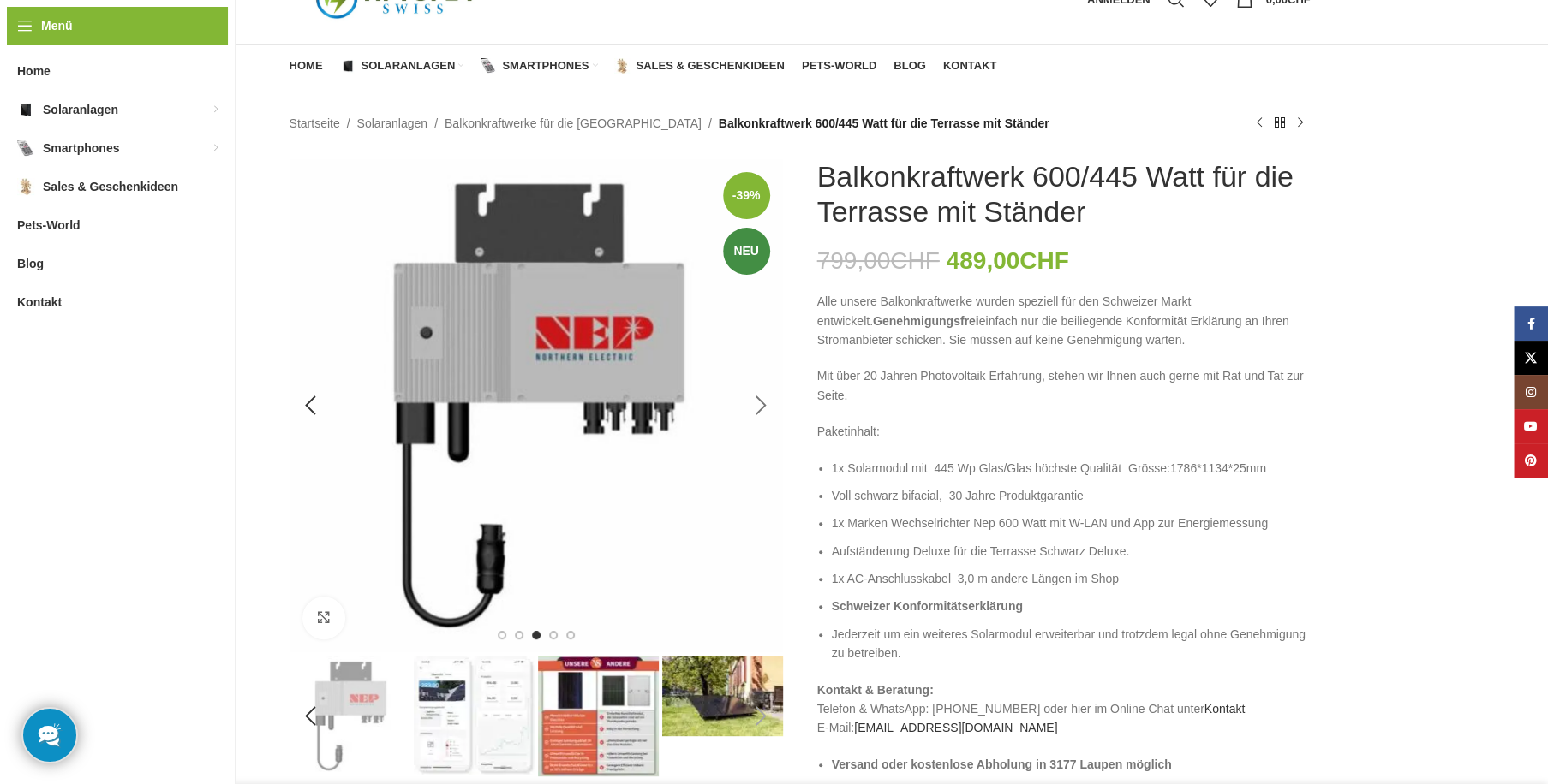
click at [763, 398] on div "Next slide" at bounding box center [761, 406] width 42 height 42
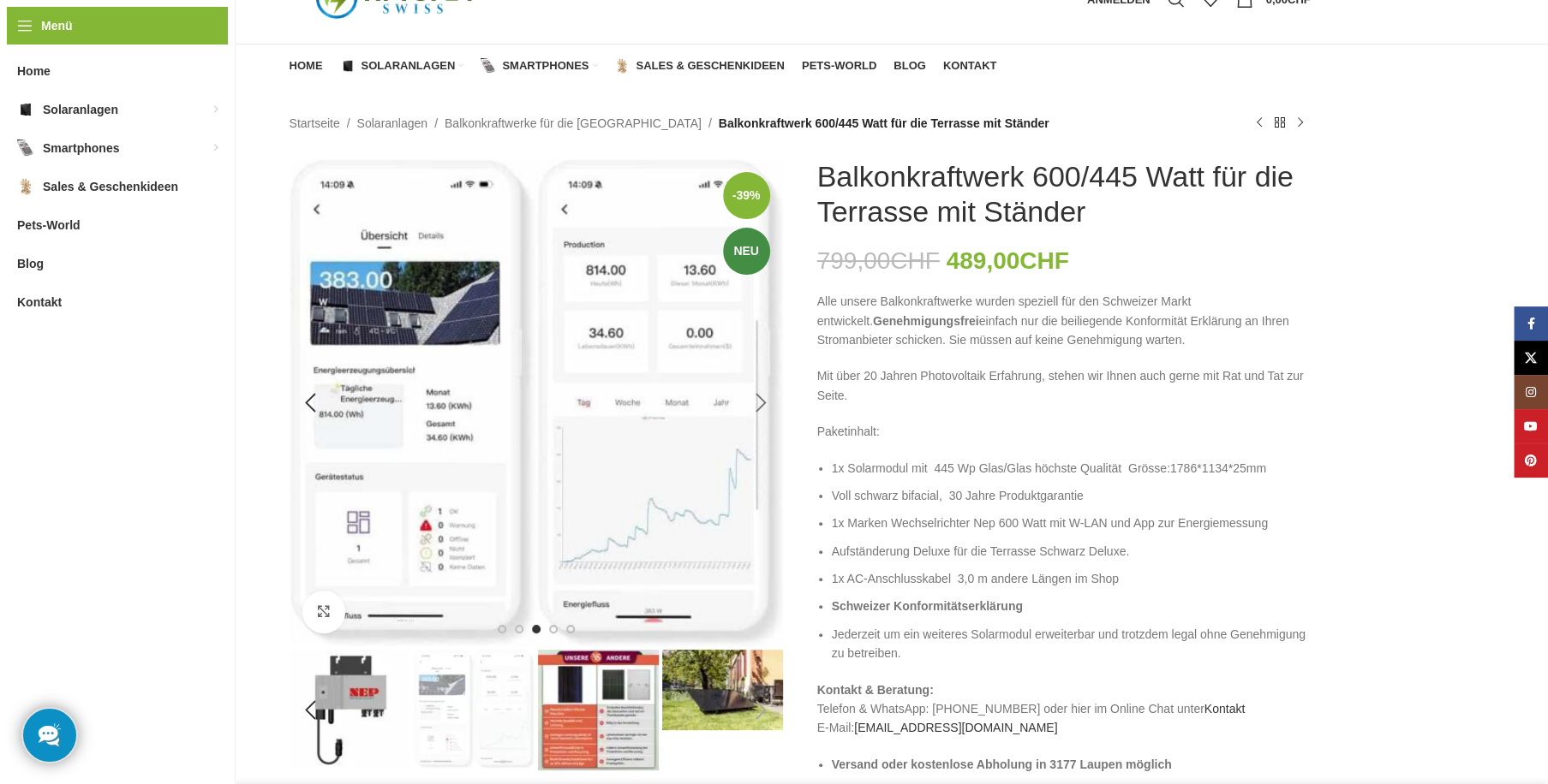
click at [757, 399] on div "Next slide" at bounding box center [761, 403] width 42 height 42
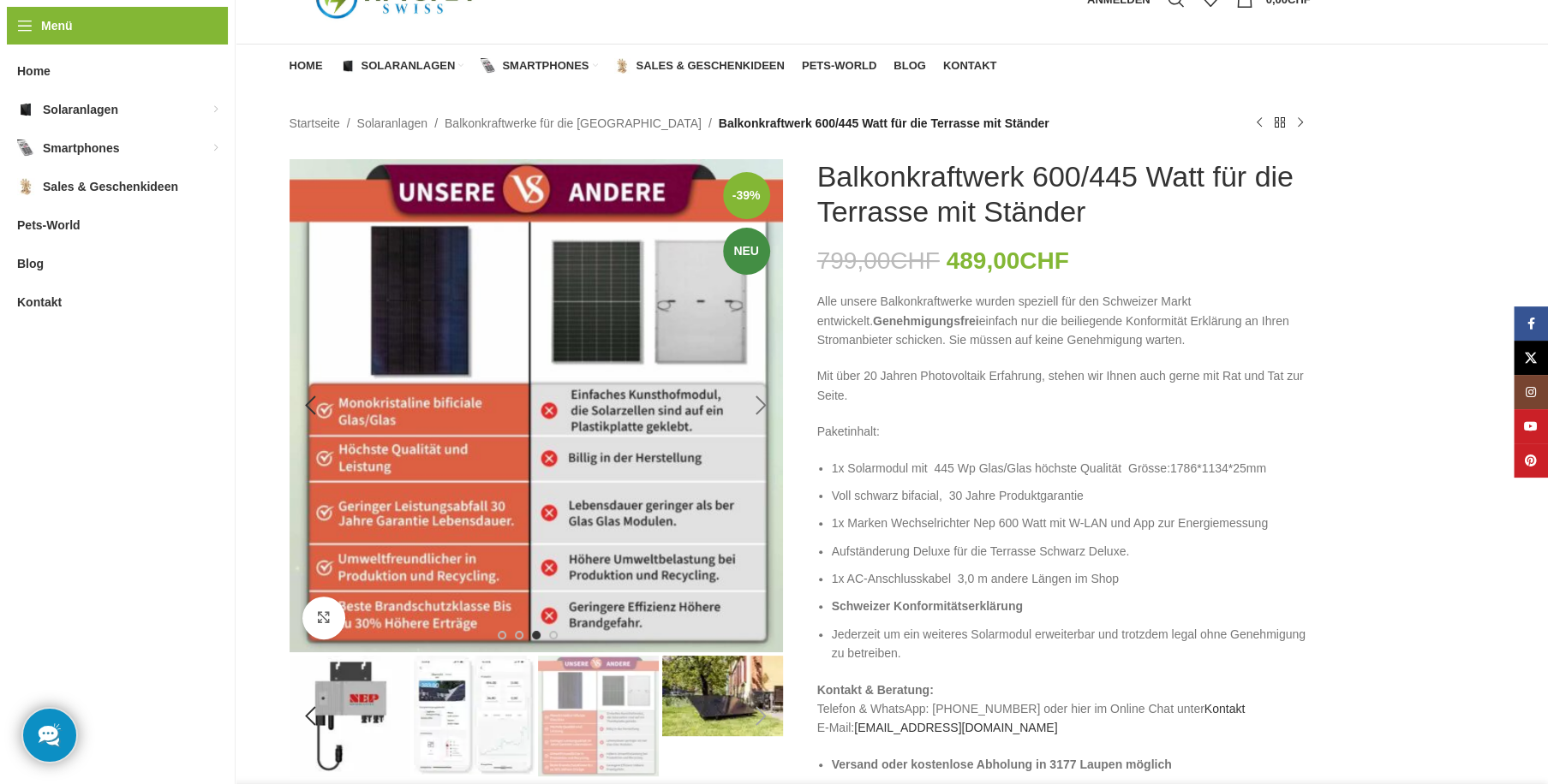
click at [757, 399] on div "Next slide" at bounding box center [761, 406] width 42 height 42
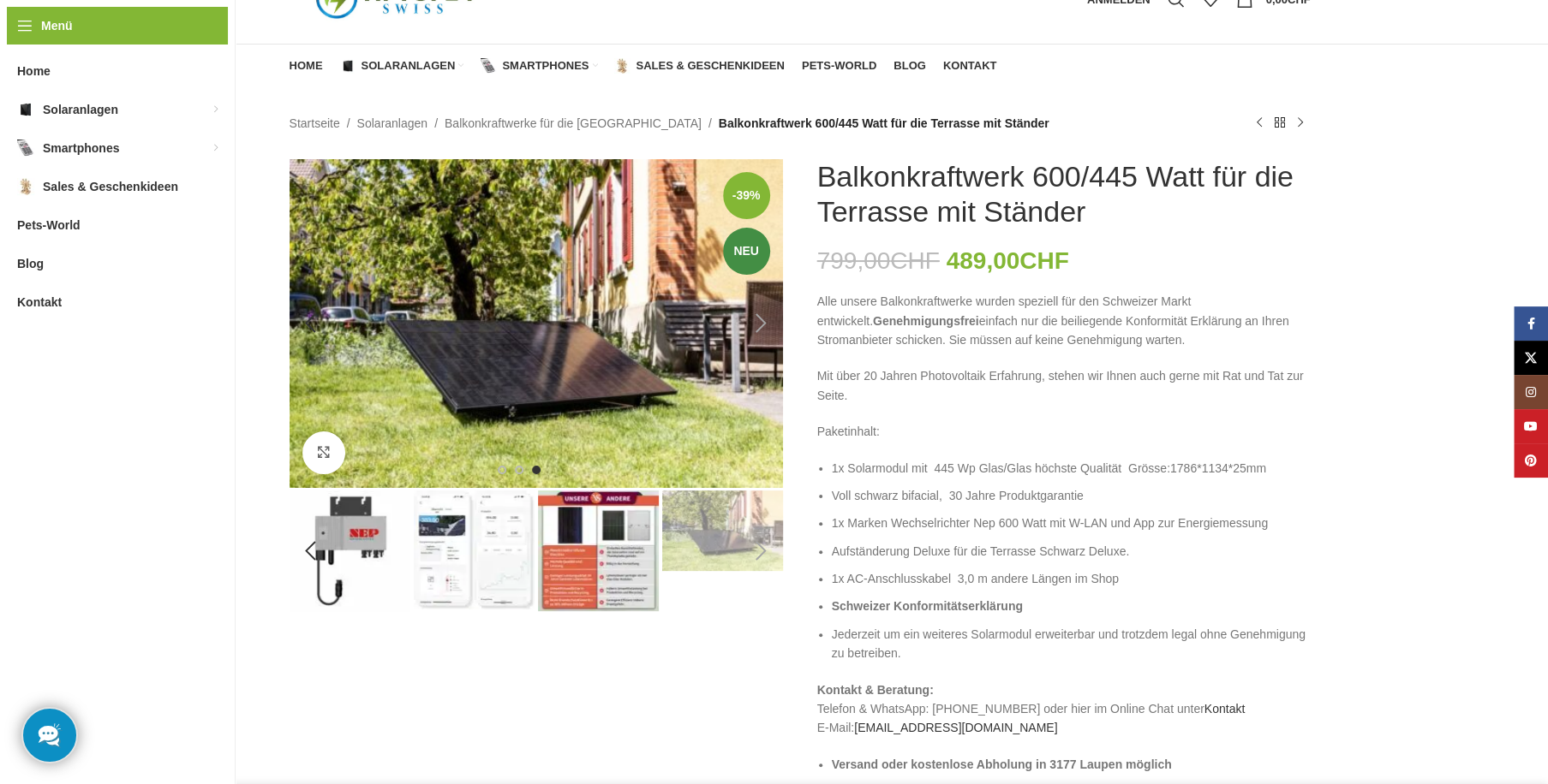
click at [757, 399] on img "8 / 8" at bounding box center [536, 323] width 493 height 329
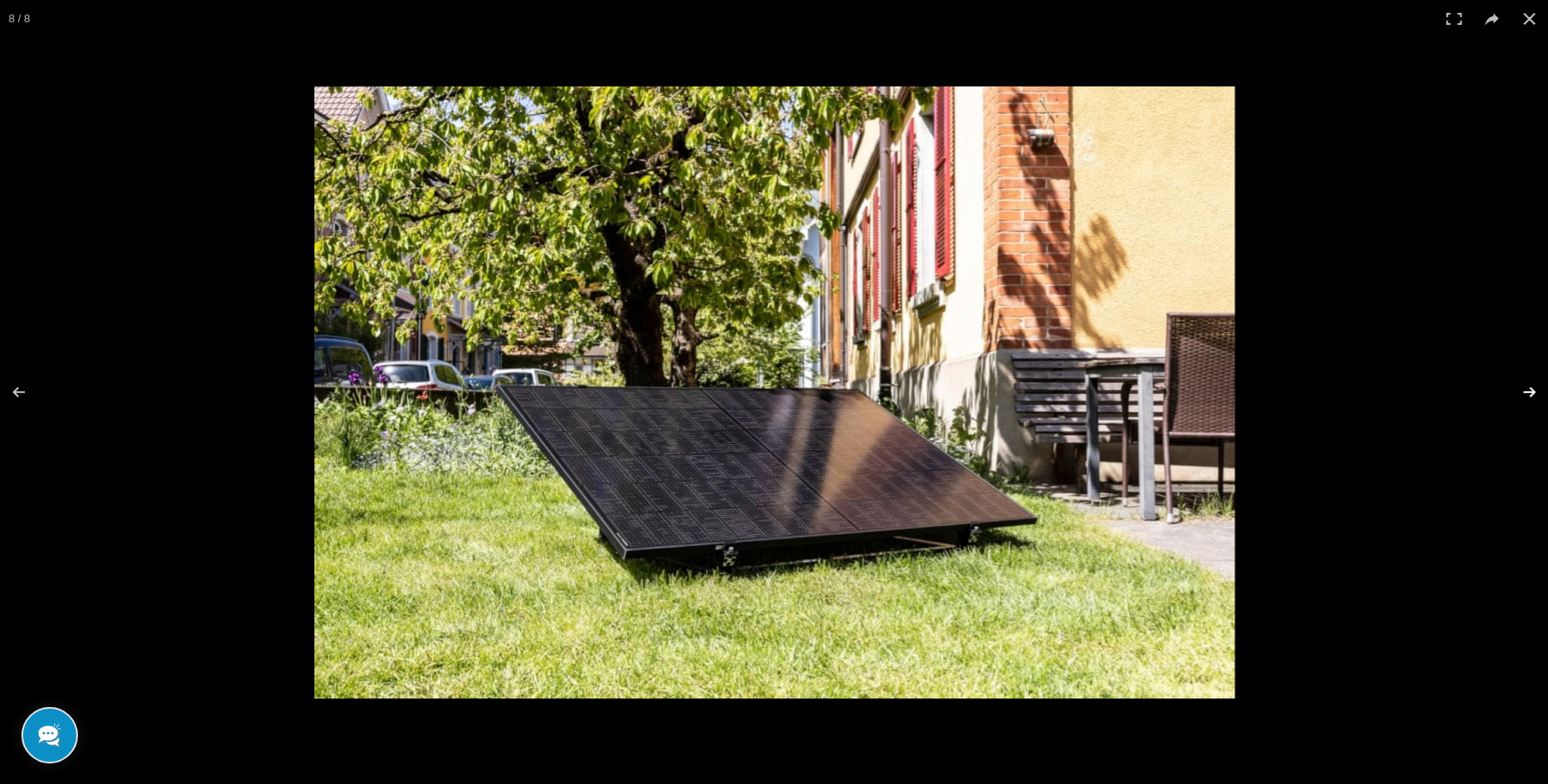
click at [1525, 388] on button at bounding box center [1517, 392] width 60 height 86
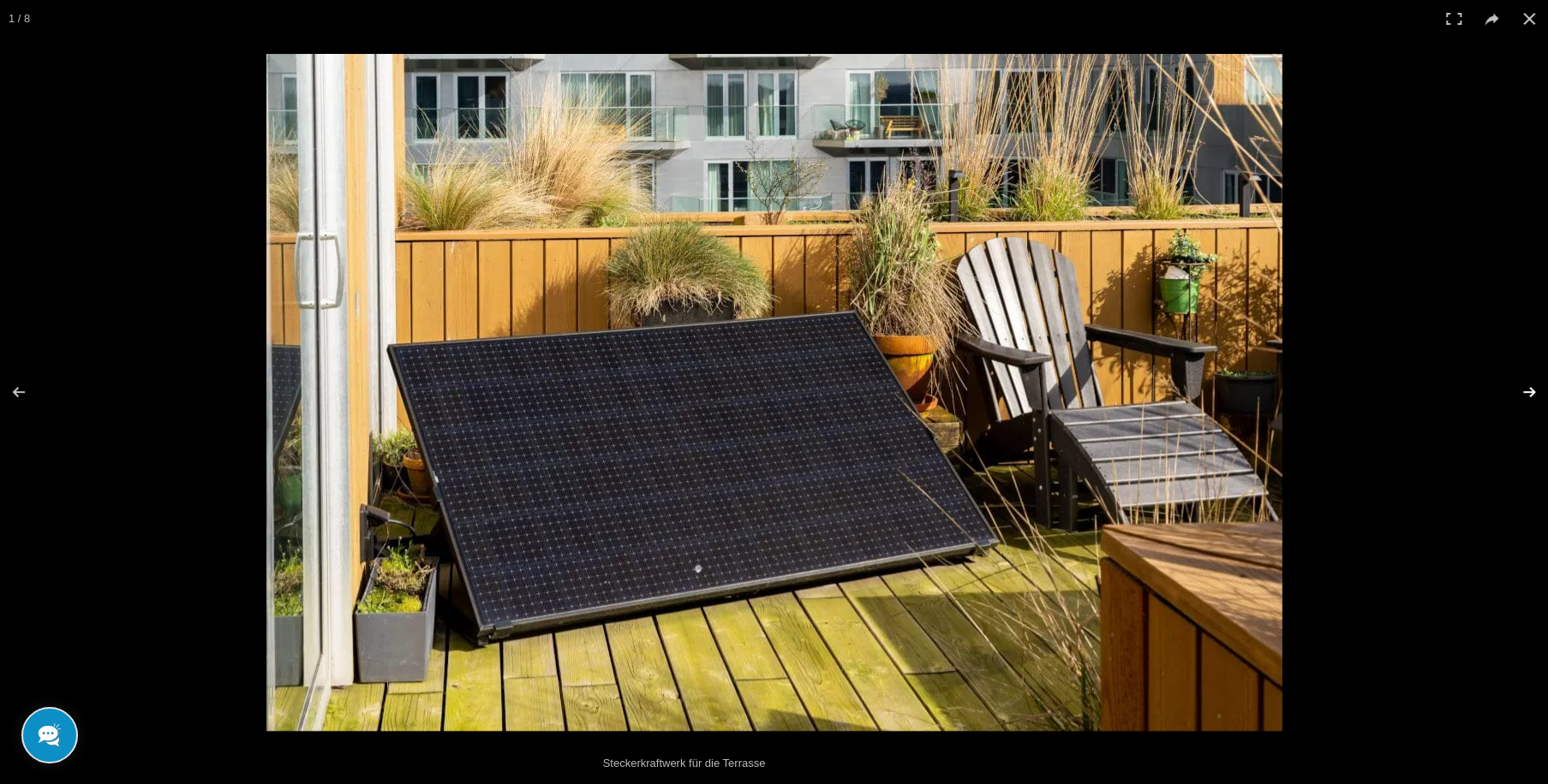
click at [1525, 388] on button at bounding box center [1517, 392] width 60 height 86
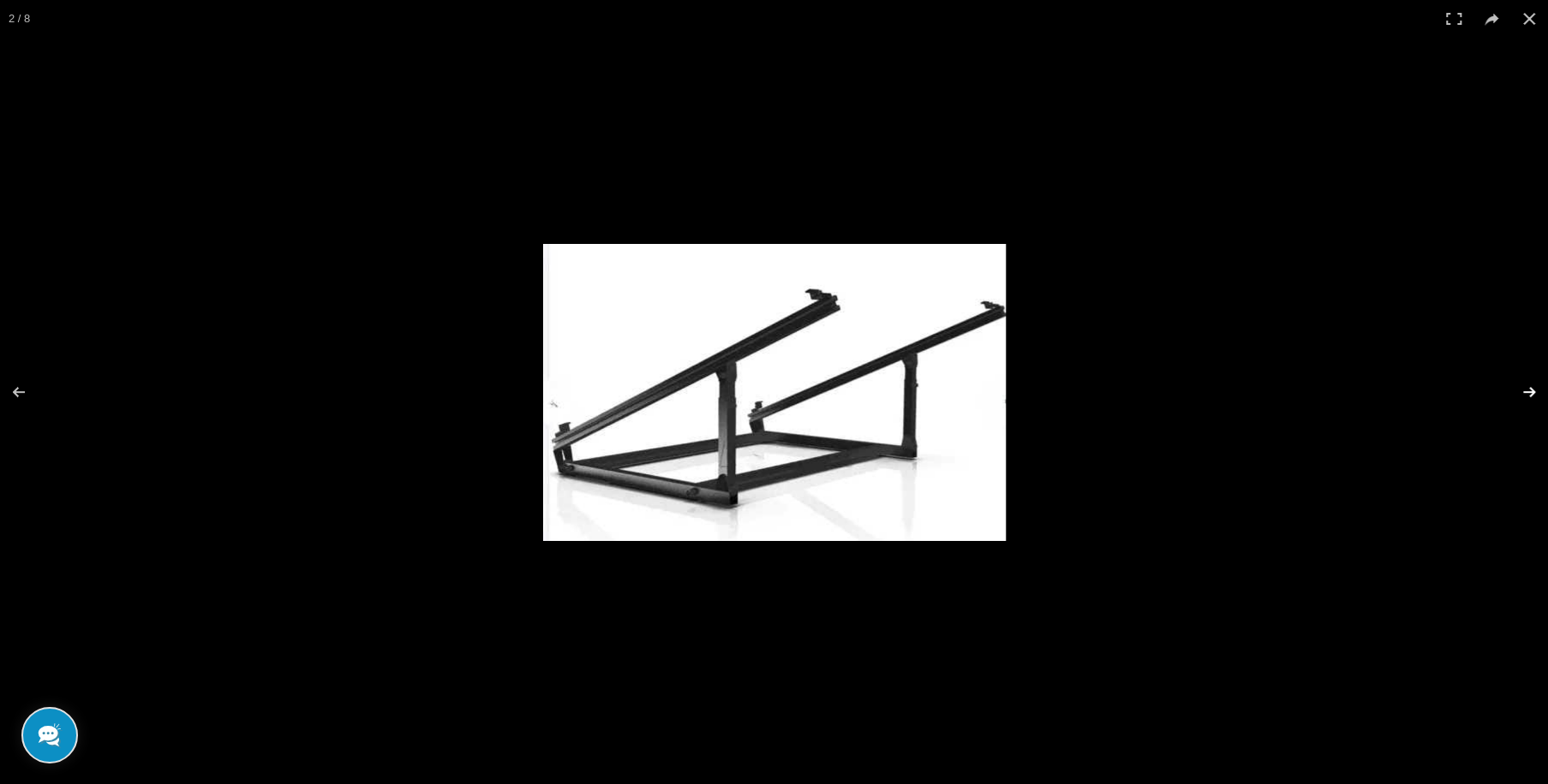
click at [1525, 388] on button at bounding box center [1517, 392] width 60 height 86
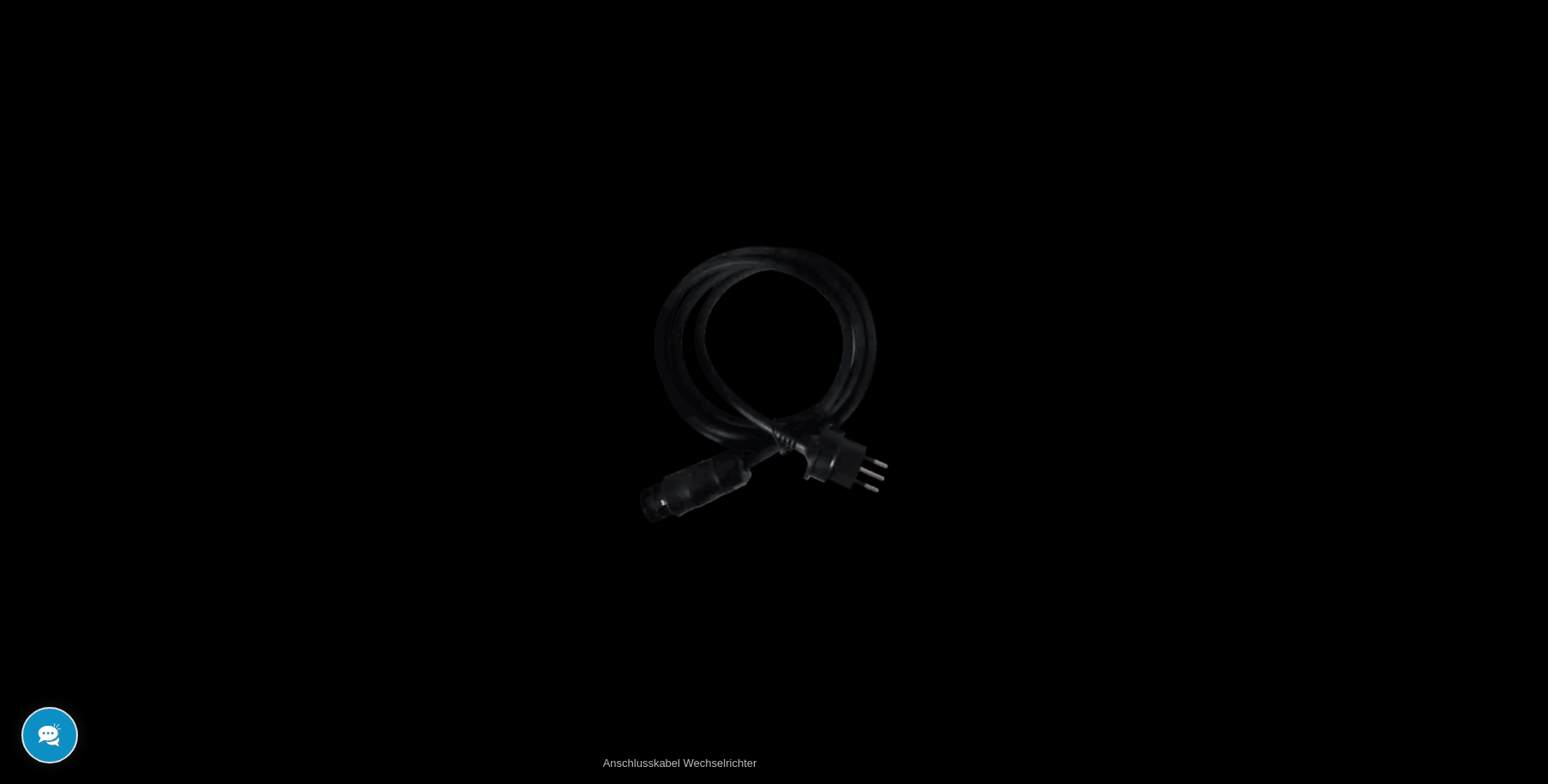
click at [1525, 388] on button at bounding box center [1517, 392] width 60 height 86
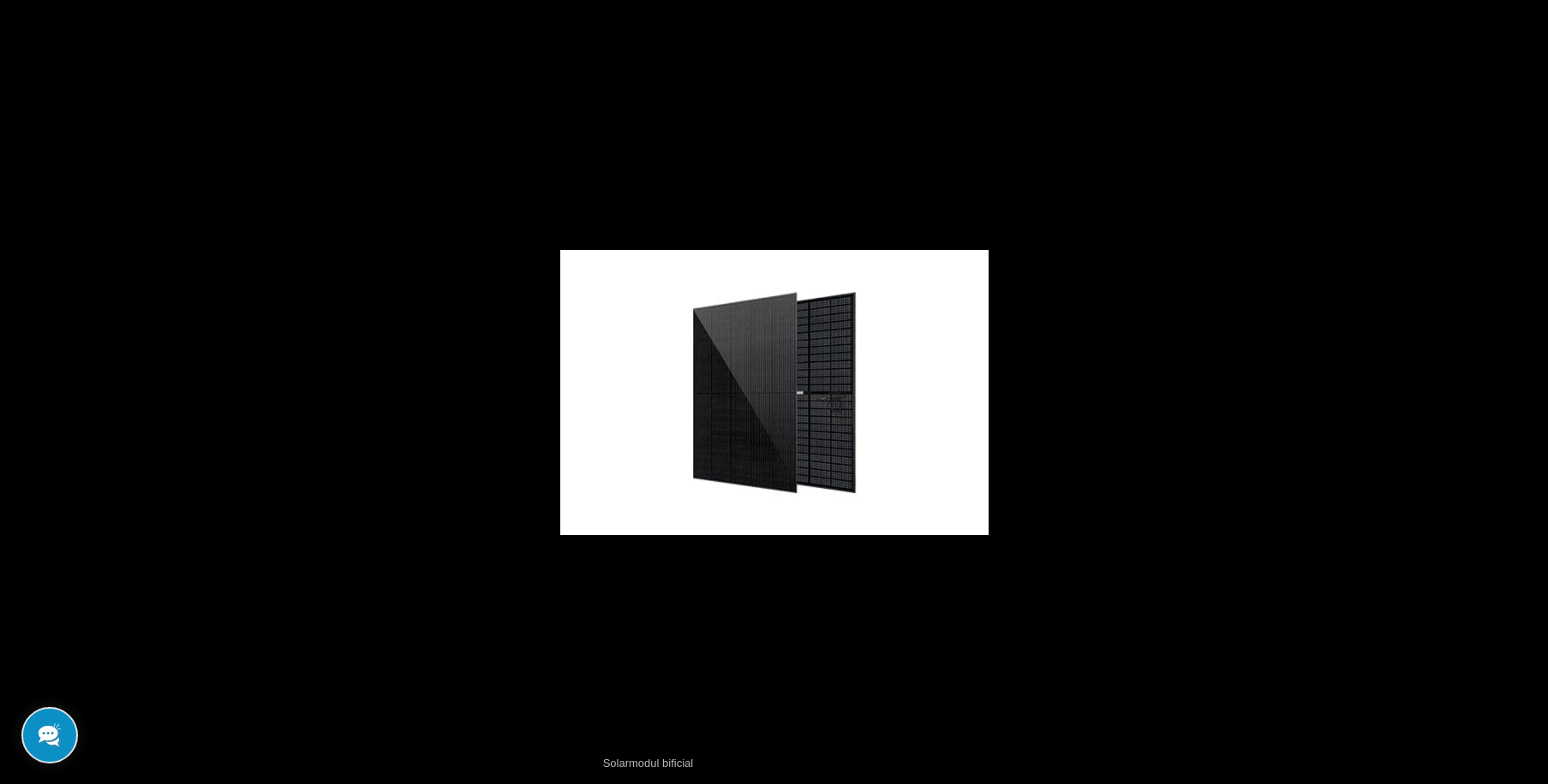
click at [1525, 388] on button at bounding box center [1517, 392] width 60 height 86
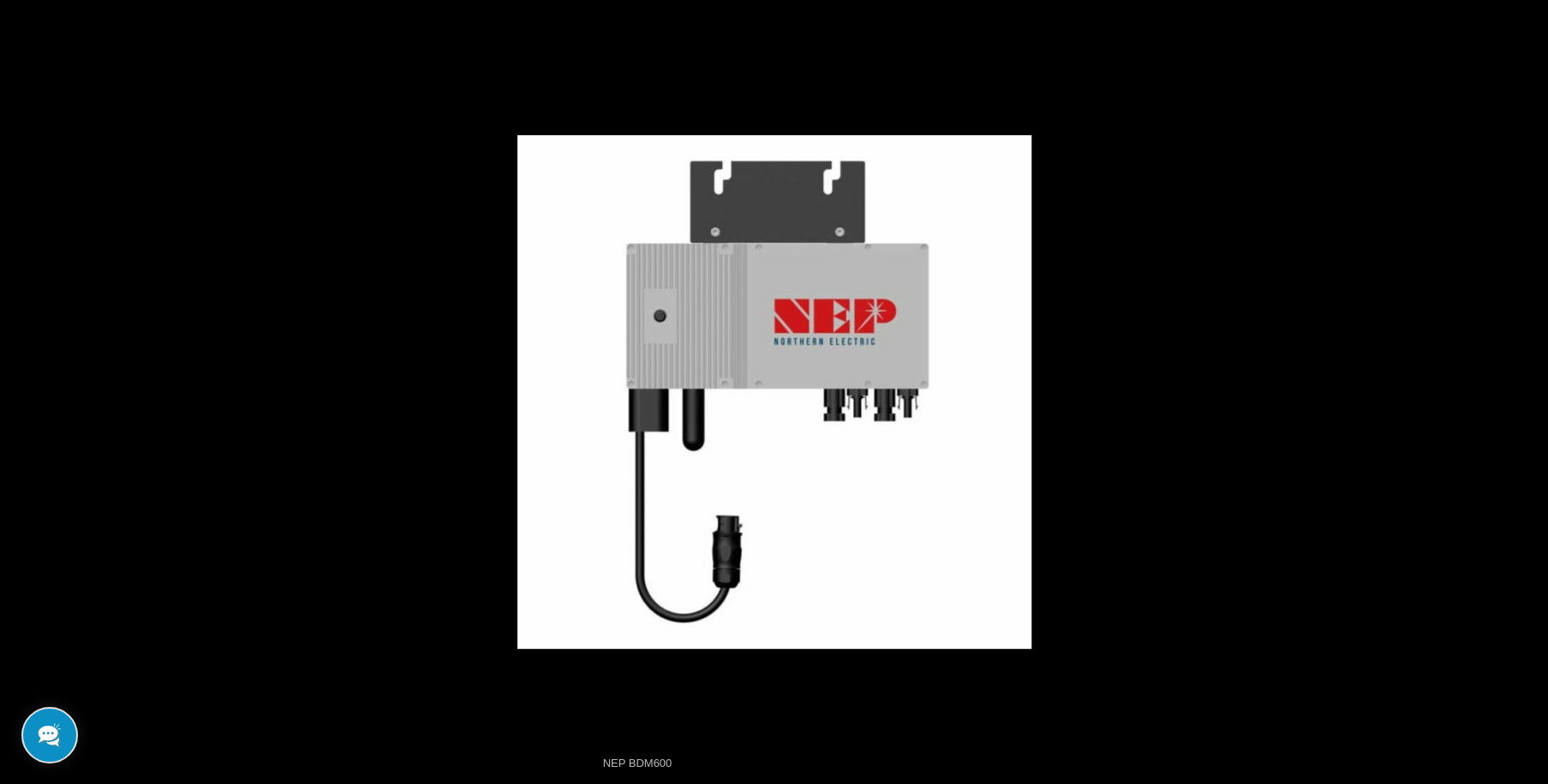
click at [1525, 388] on button at bounding box center [1517, 392] width 60 height 86
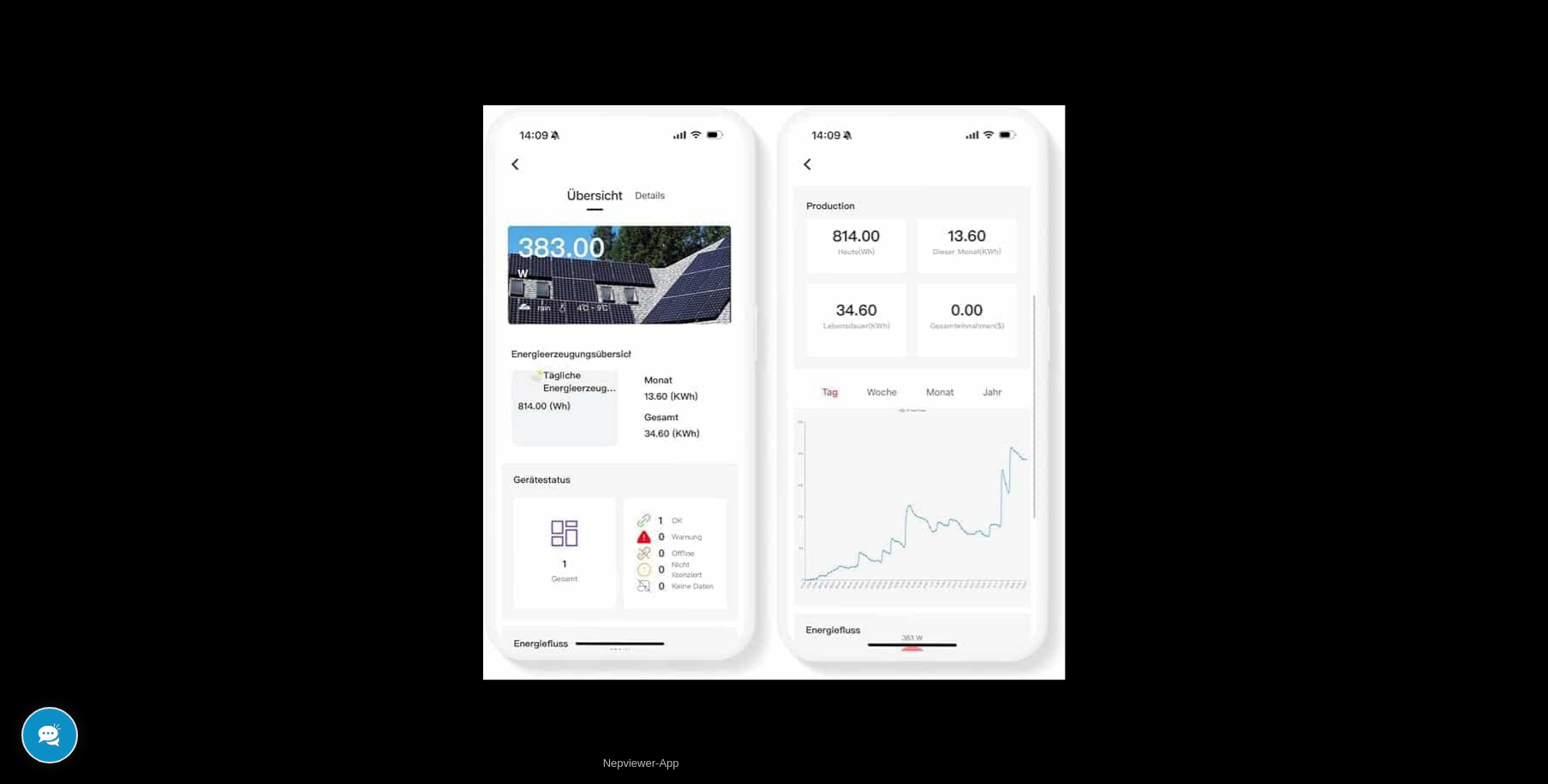
click at [1525, 388] on button at bounding box center [1517, 392] width 60 height 86
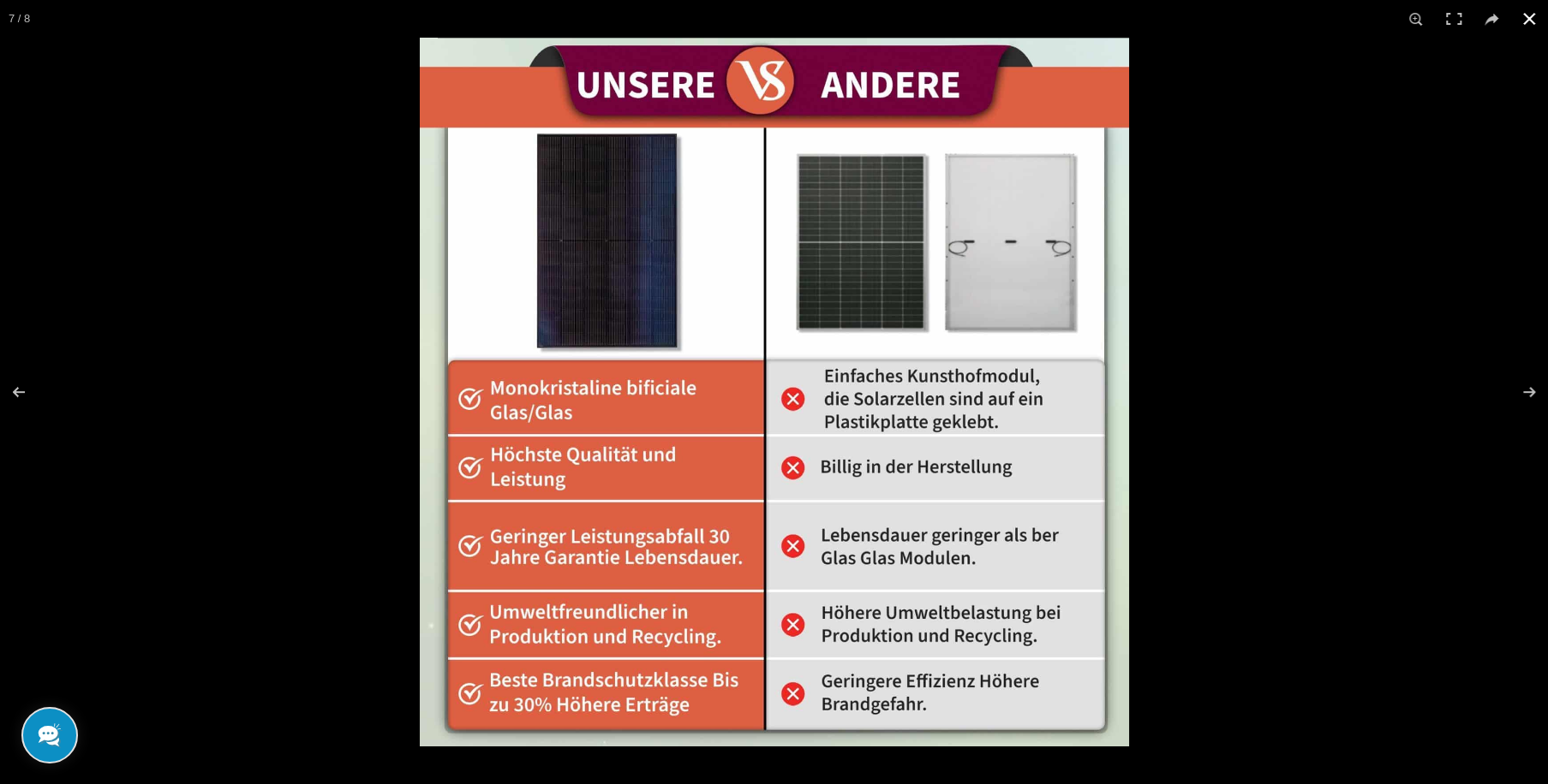
click at [1524, 21] on button at bounding box center [1529, 19] width 38 height 38
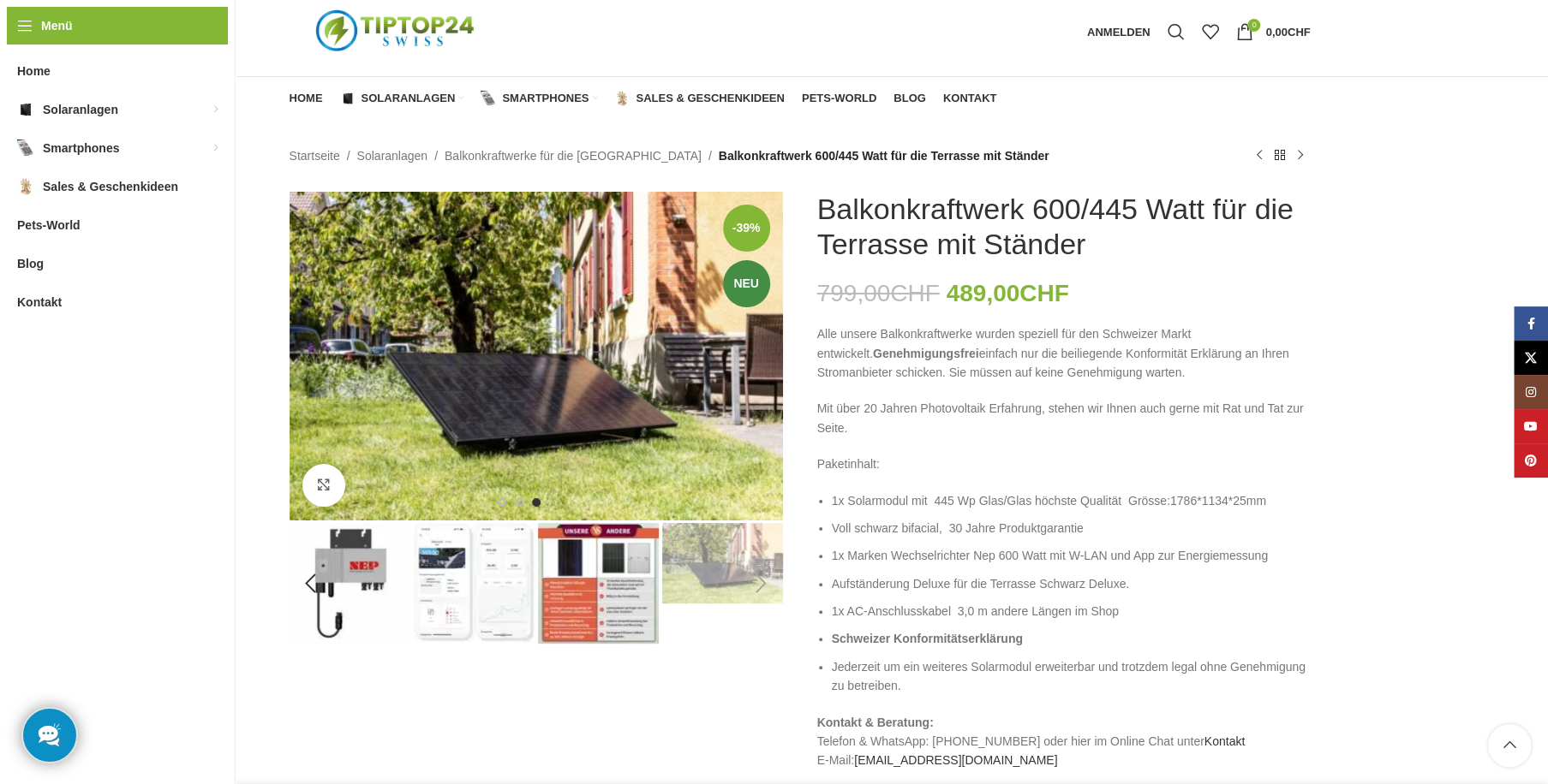
scroll to position [0, 0]
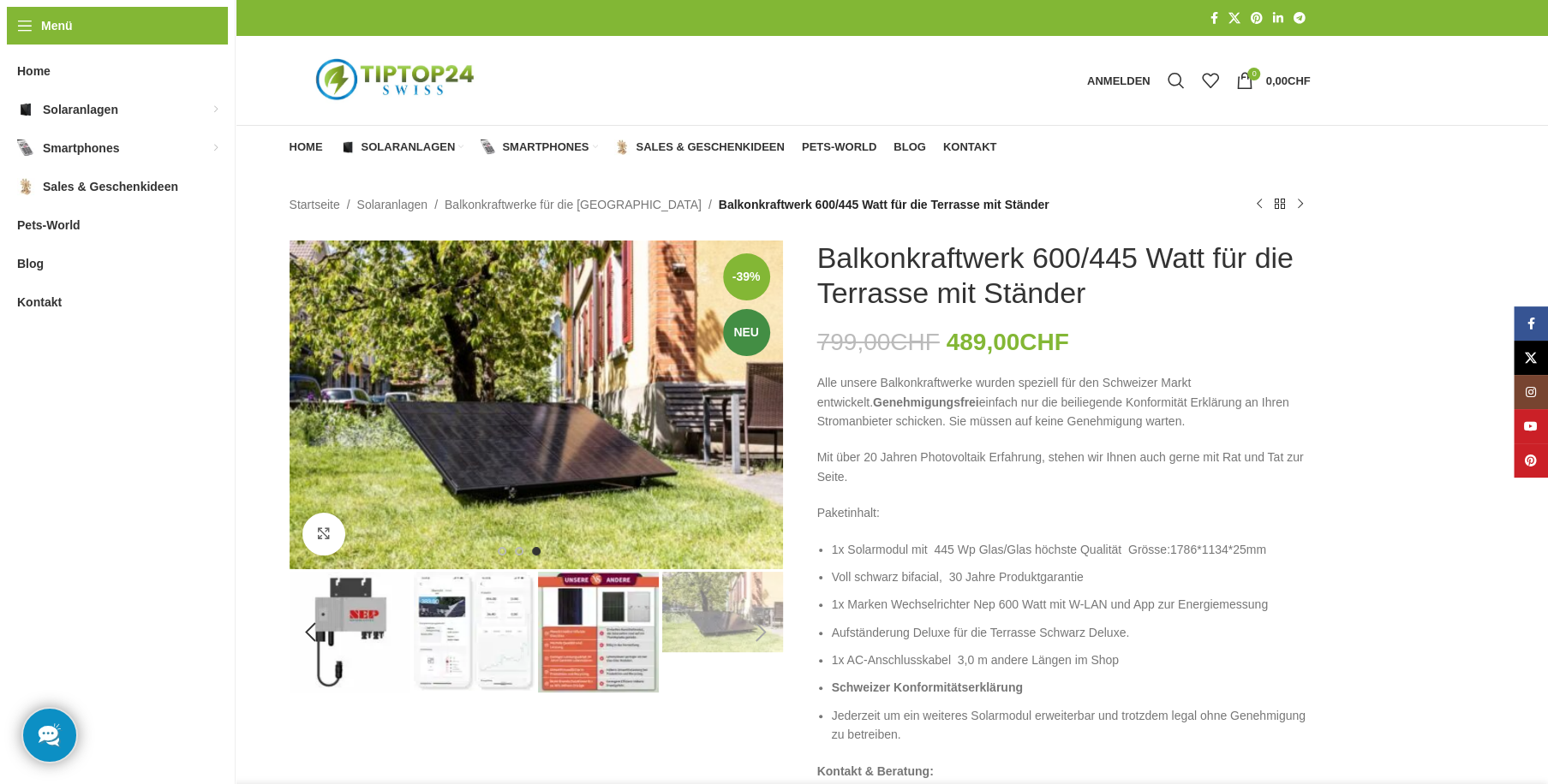
click at [341, 611] on img "5 / 8" at bounding box center [350, 632] width 121 height 121
